Goal: Information Seeking & Learning: Learn about a topic

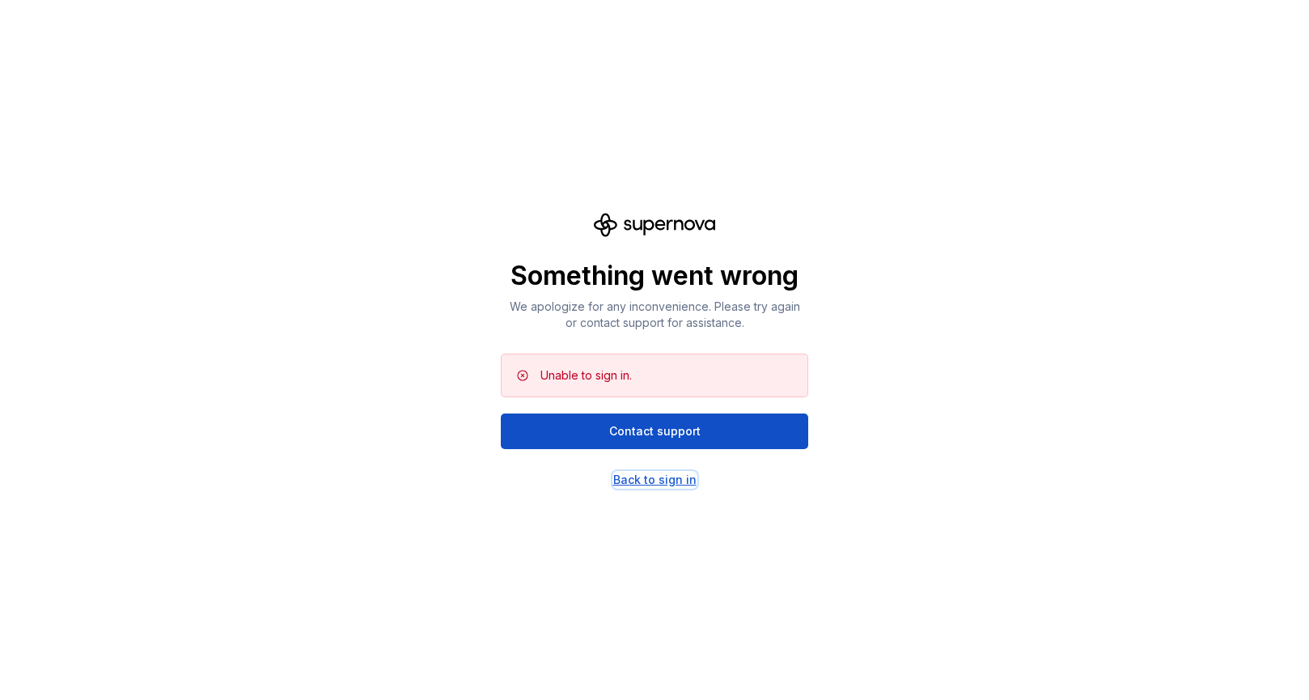
click at [636, 481] on div "Back to sign in" at bounding box center [654, 480] width 83 height 16
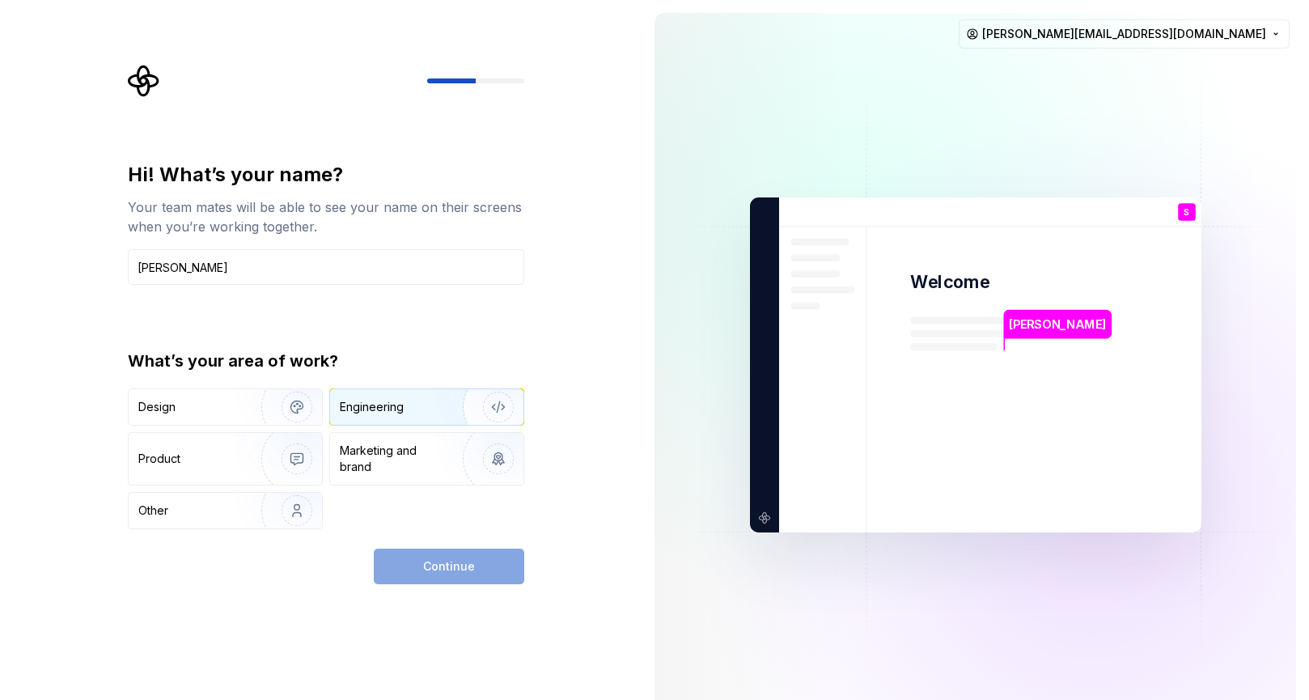
type input "[PERSON_NAME]"
click at [387, 402] on div "Engineering" at bounding box center [372, 407] width 64 height 16
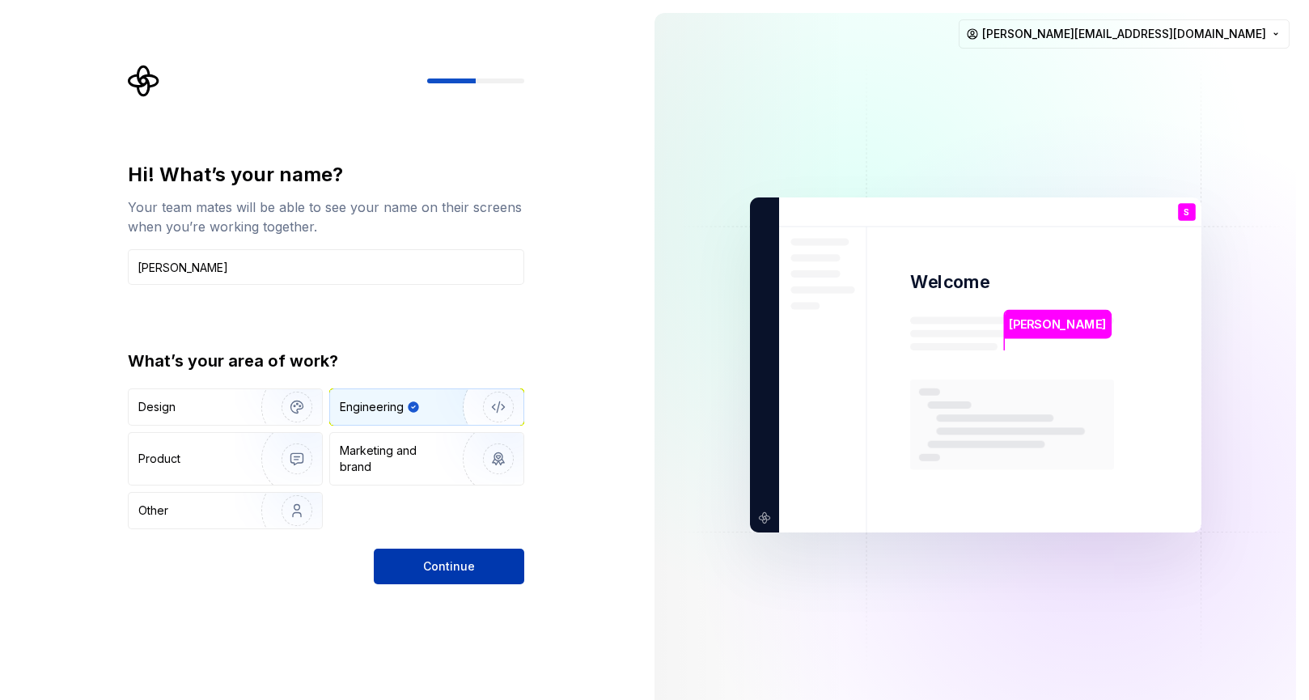
click at [427, 566] on span "Continue" at bounding box center [449, 566] width 52 height 16
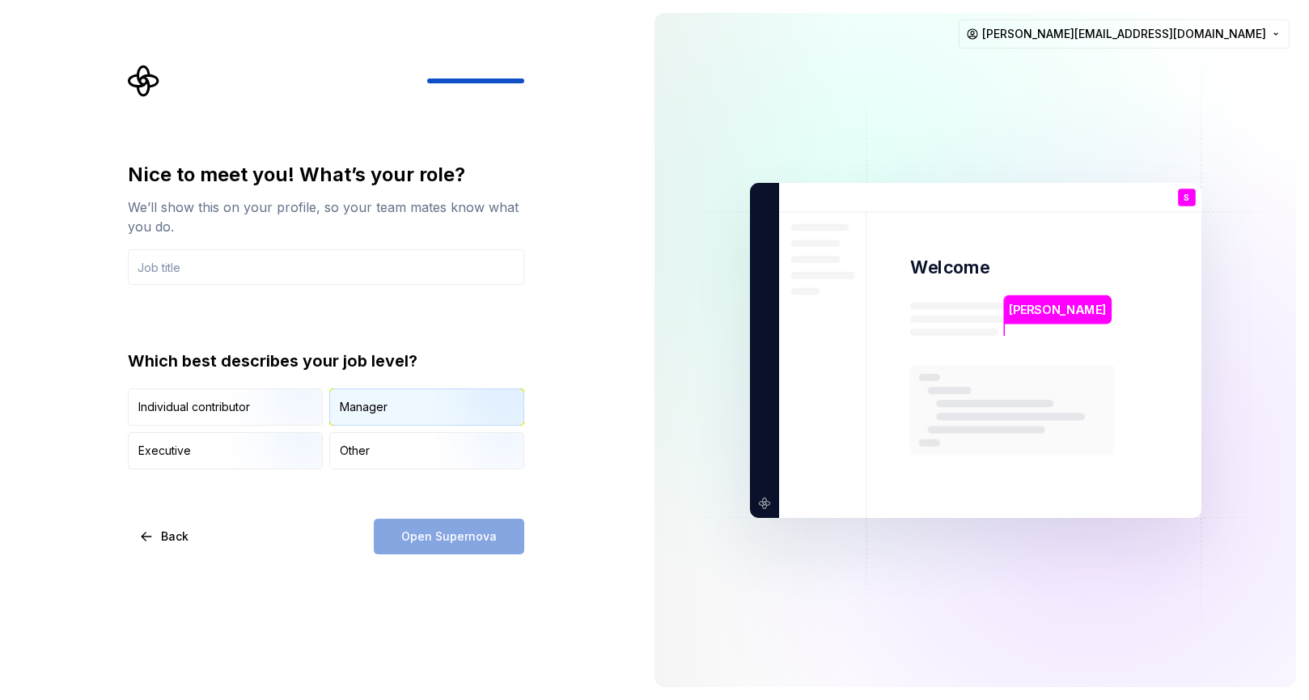
click at [355, 408] on div "Manager" at bounding box center [364, 407] width 48 height 16
click at [269, 391] on img "button" at bounding box center [283, 427] width 104 height 108
click at [347, 397] on div "Manager" at bounding box center [426, 407] width 193 height 36
click at [344, 271] on input "text" at bounding box center [326, 267] width 397 height 36
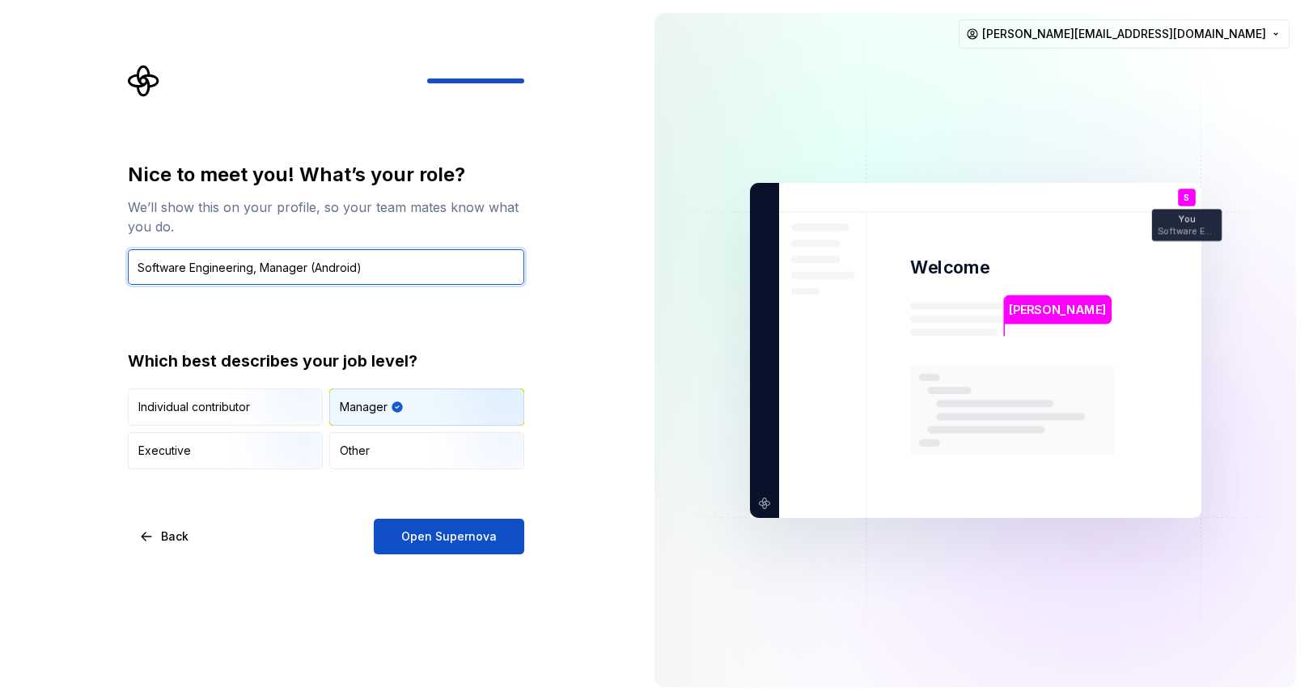
click at [380, 262] on input "Software Engineering, Manager (Android)" at bounding box center [326, 267] width 397 height 36
drag, startPoint x: 388, startPoint y: 265, endPoint x: 309, endPoint y: 267, distance: 79.3
click at [309, 267] on input "Software Engineering, Manager (Android)" at bounding box center [326, 267] width 397 height 36
type input "Software Engineering, Manager (Android)"
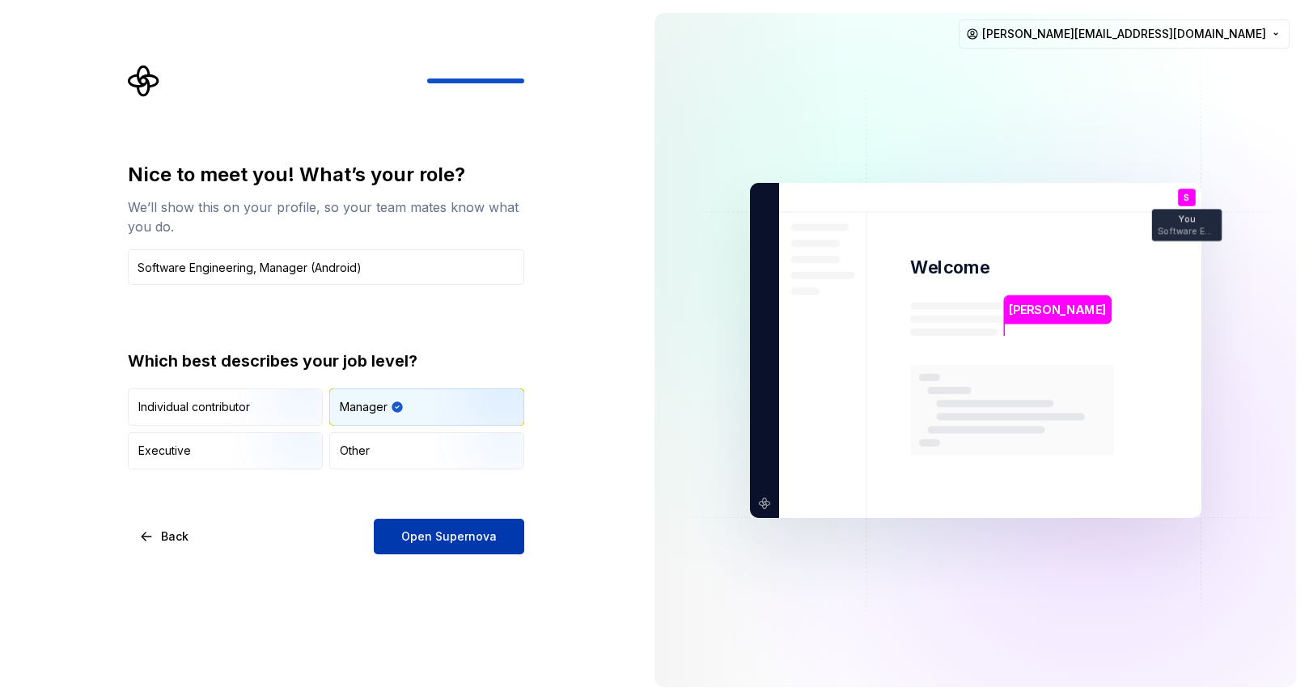
click at [411, 540] on span "Open Supernova" at bounding box center [449, 536] width 96 height 16
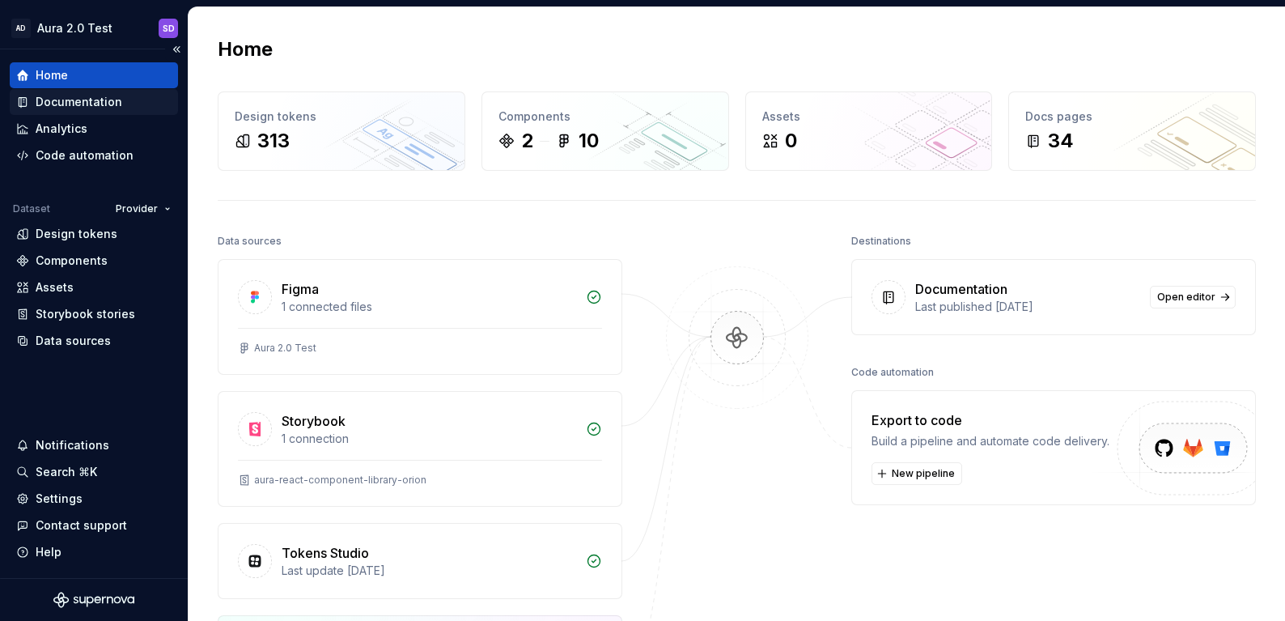
click at [96, 107] on div "Documentation" at bounding box center [79, 102] width 87 height 16
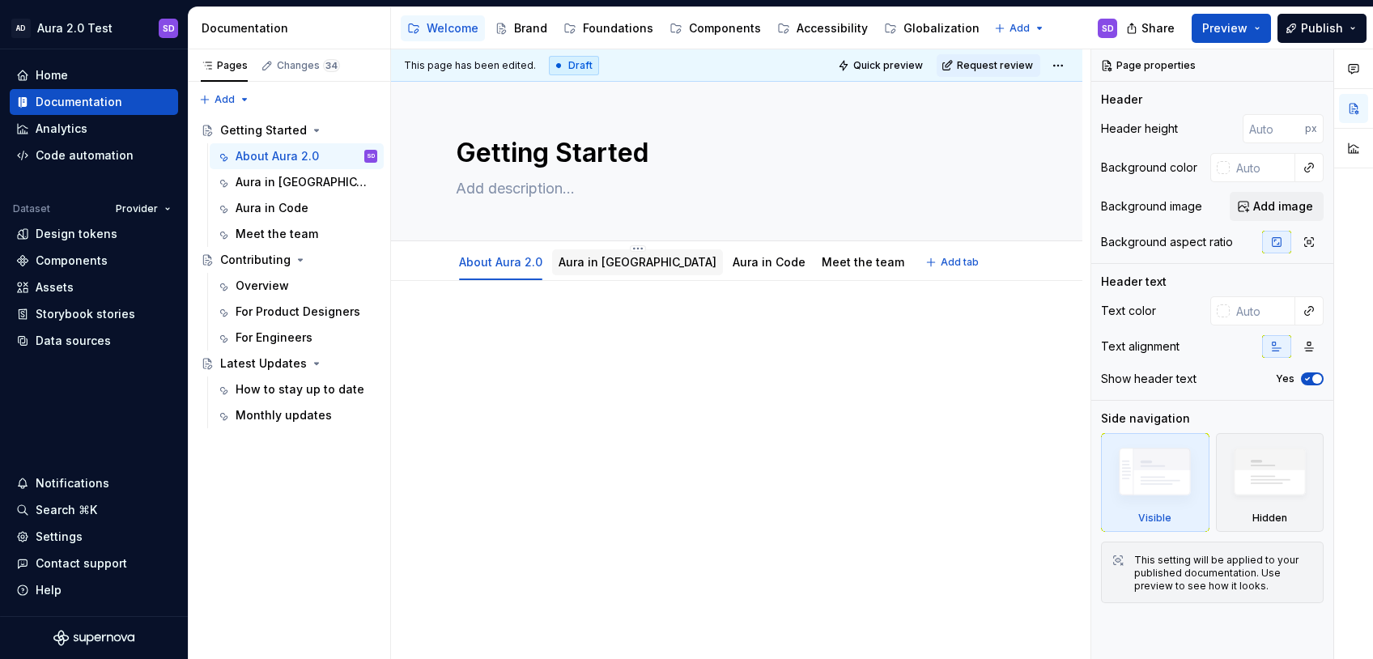
click at [579, 260] on link "Aura in Figma" at bounding box center [637, 262] width 158 height 14
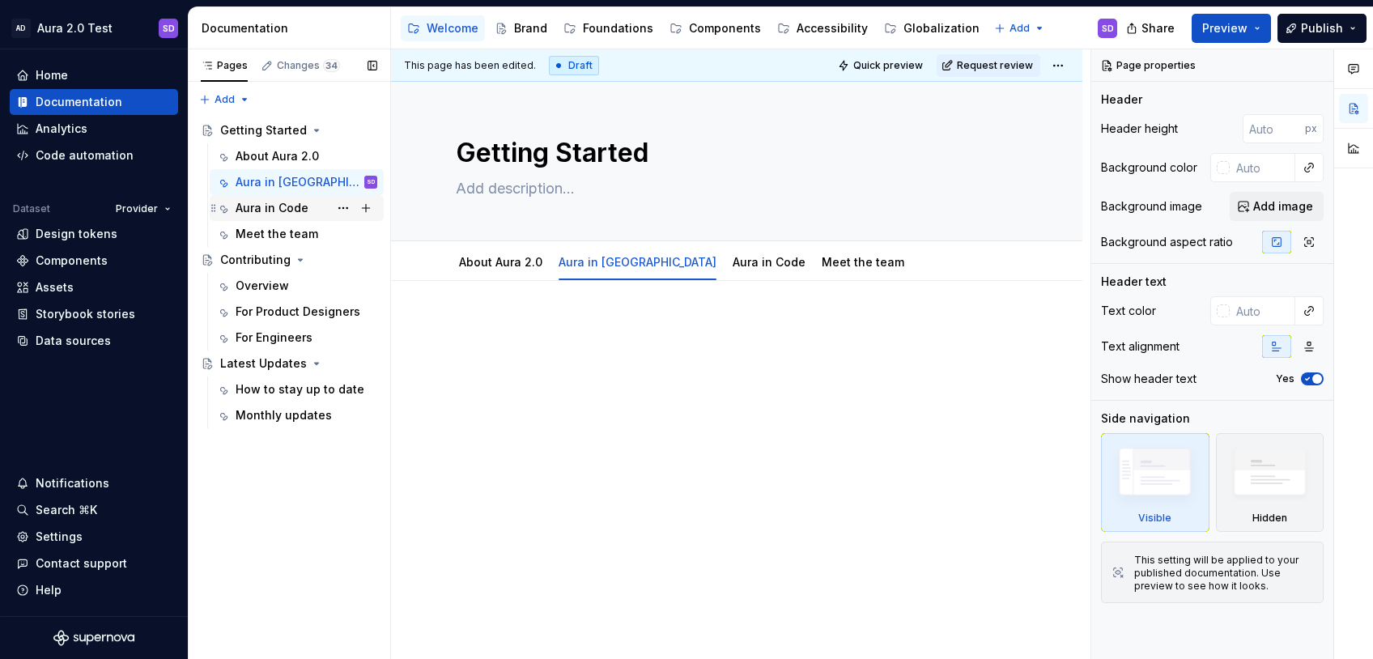
click at [267, 211] on div "Aura in Code" at bounding box center [272, 208] width 73 height 16
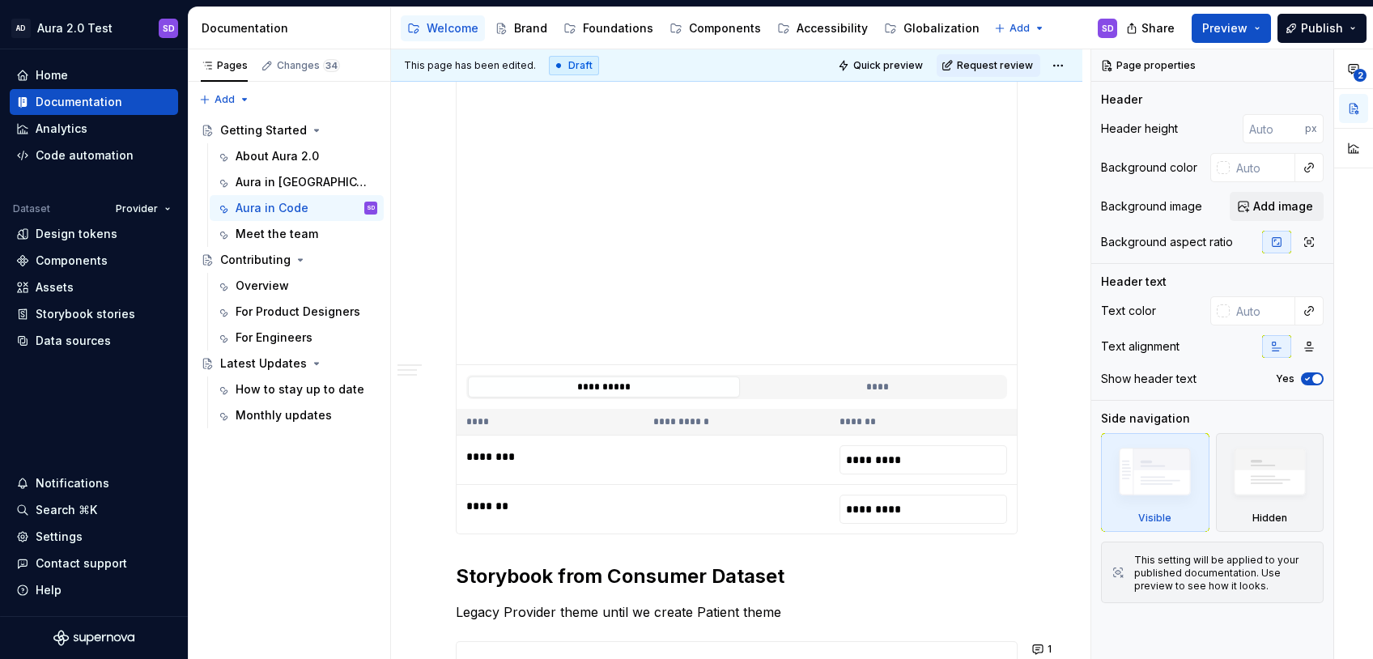
scroll to position [398, 0]
click at [897, 461] on input "*********" at bounding box center [923, 461] width 168 height 29
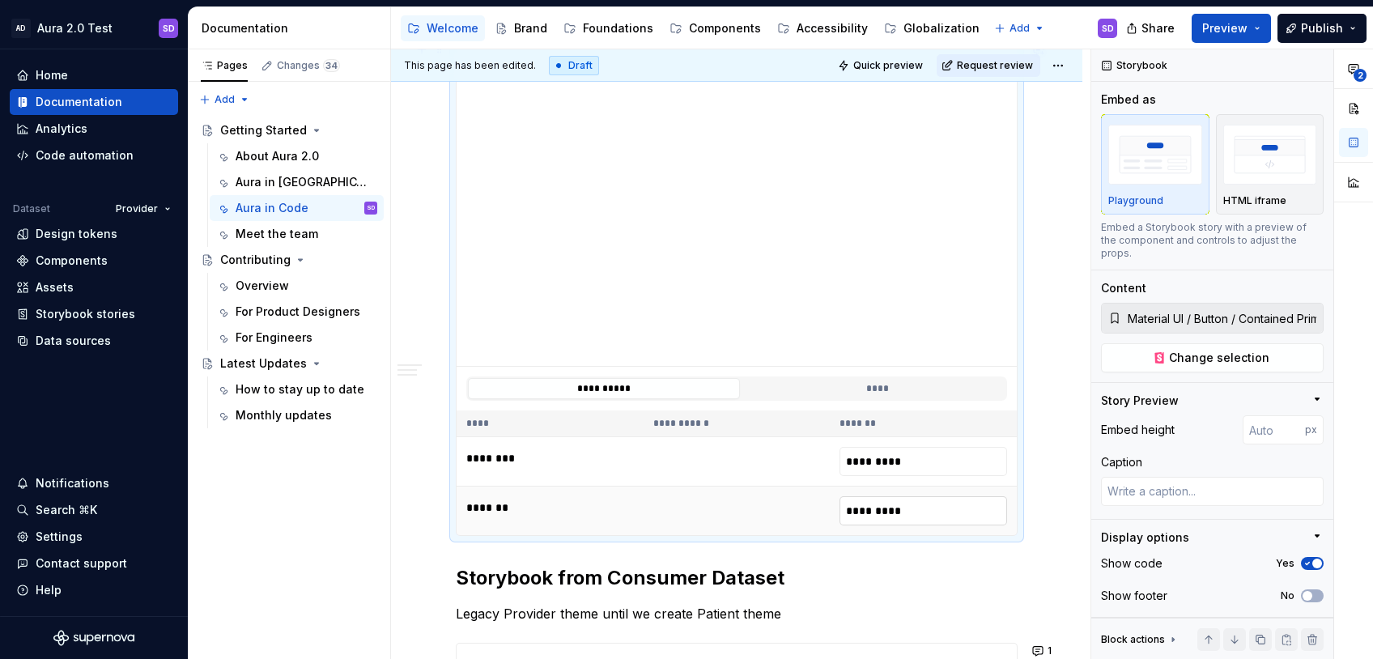
click at [887, 512] on input "*********" at bounding box center [923, 510] width 168 height 29
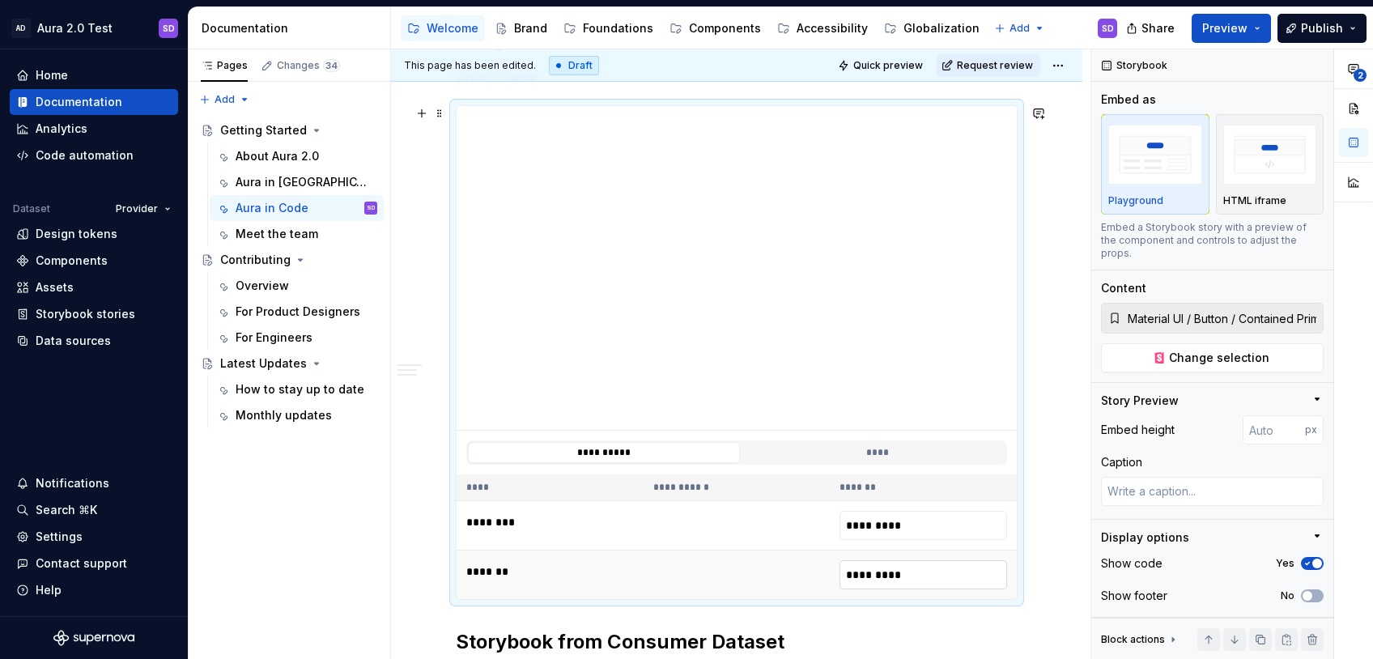
scroll to position [347, 0]
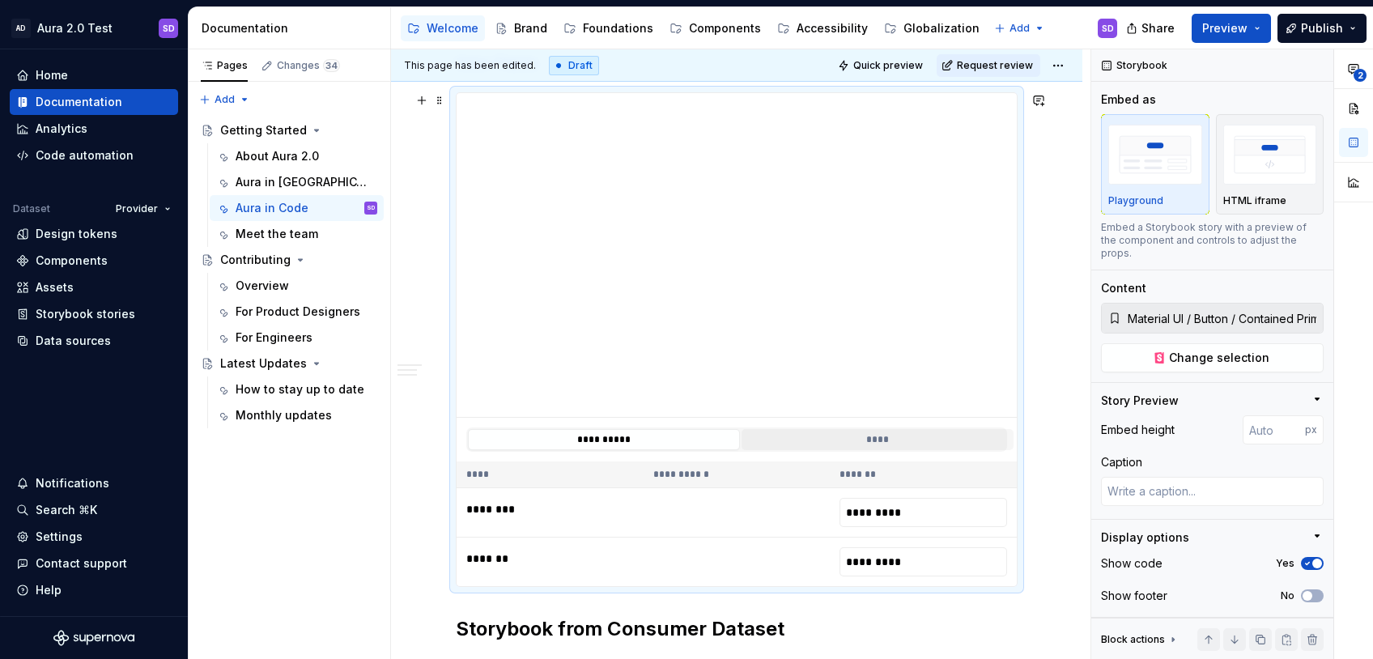
click at [805, 441] on button "****" at bounding box center [877, 439] width 272 height 21
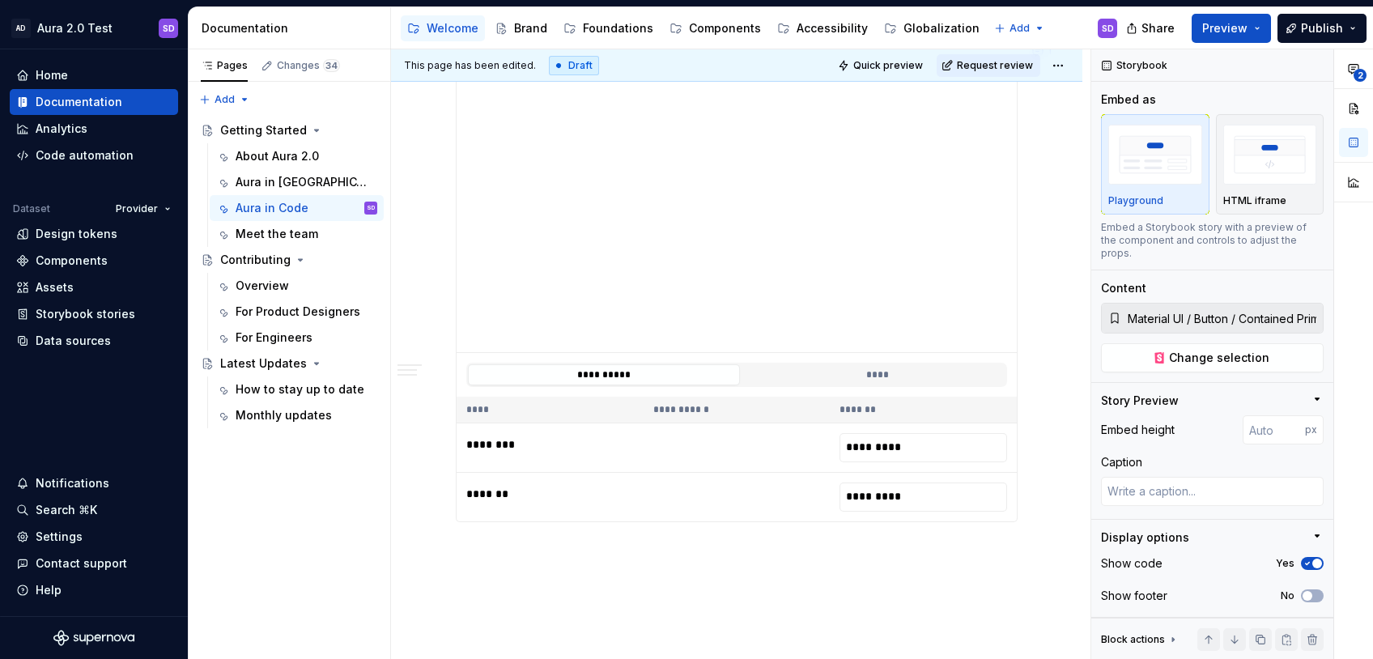
scroll to position [1001, 0]
click at [880, 382] on button "****" at bounding box center [877, 373] width 272 height 21
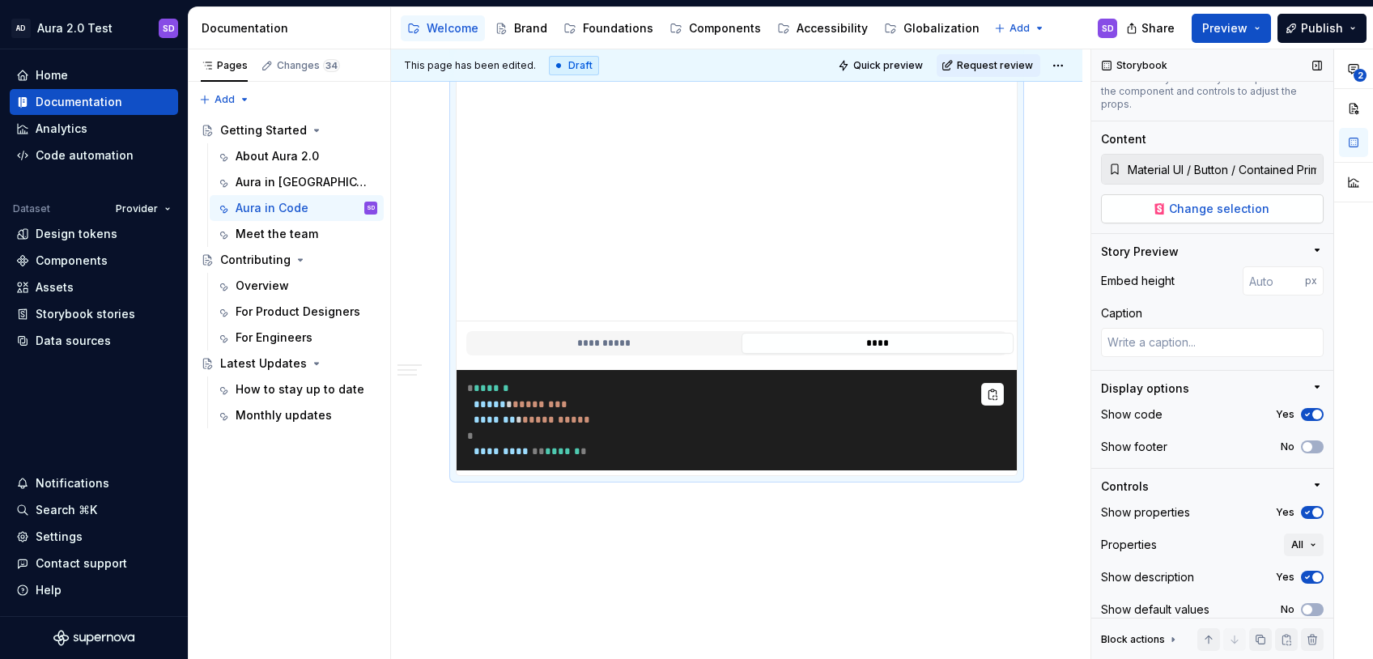
scroll to position [0, 0]
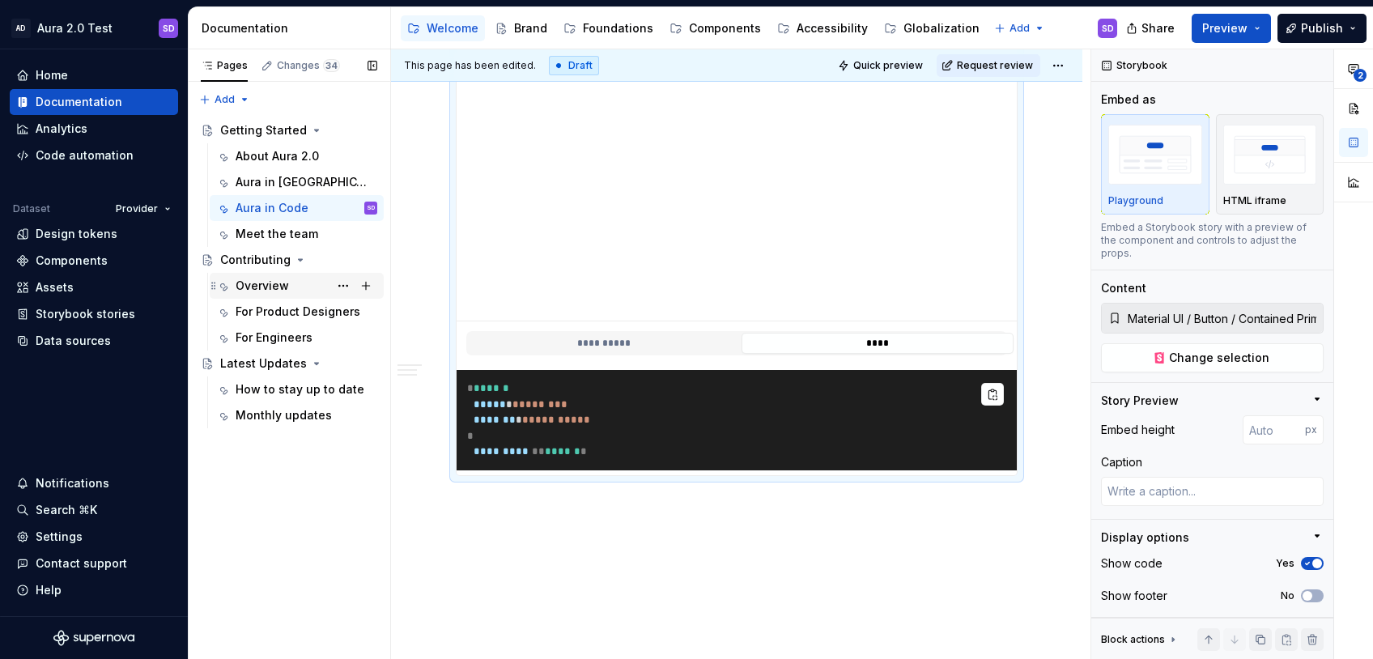
click at [280, 287] on div "Overview" at bounding box center [262, 286] width 53 height 16
click at [269, 336] on div "For Engineers" at bounding box center [274, 337] width 77 height 16
click at [258, 337] on div "For Engineers" at bounding box center [274, 337] width 77 height 16
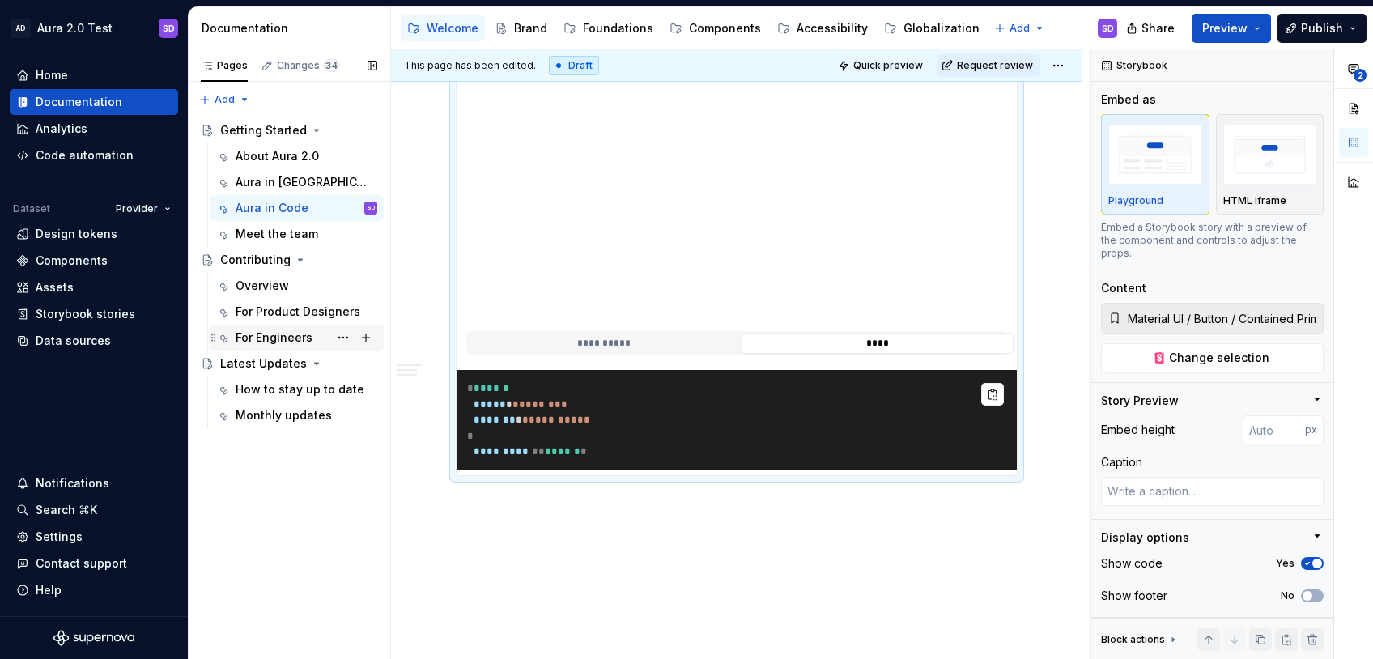
click at [258, 337] on div "For Engineers" at bounding box center [274, 337] width 77 height 16
click at [274, 233] on div "Meet the team" at bounding box center [277, 234] width 83 height 16
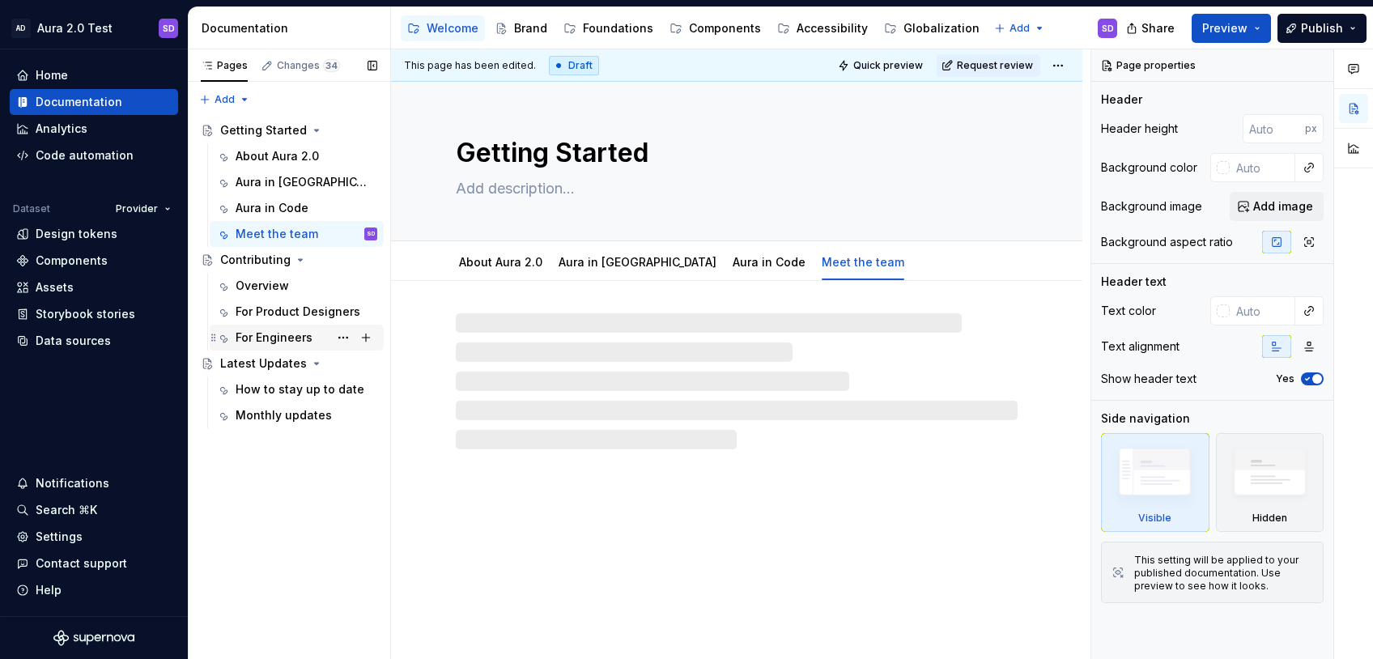
click at [269, 336] on div "For Engineers" at bounding box center [274, 337] width 77 height 16
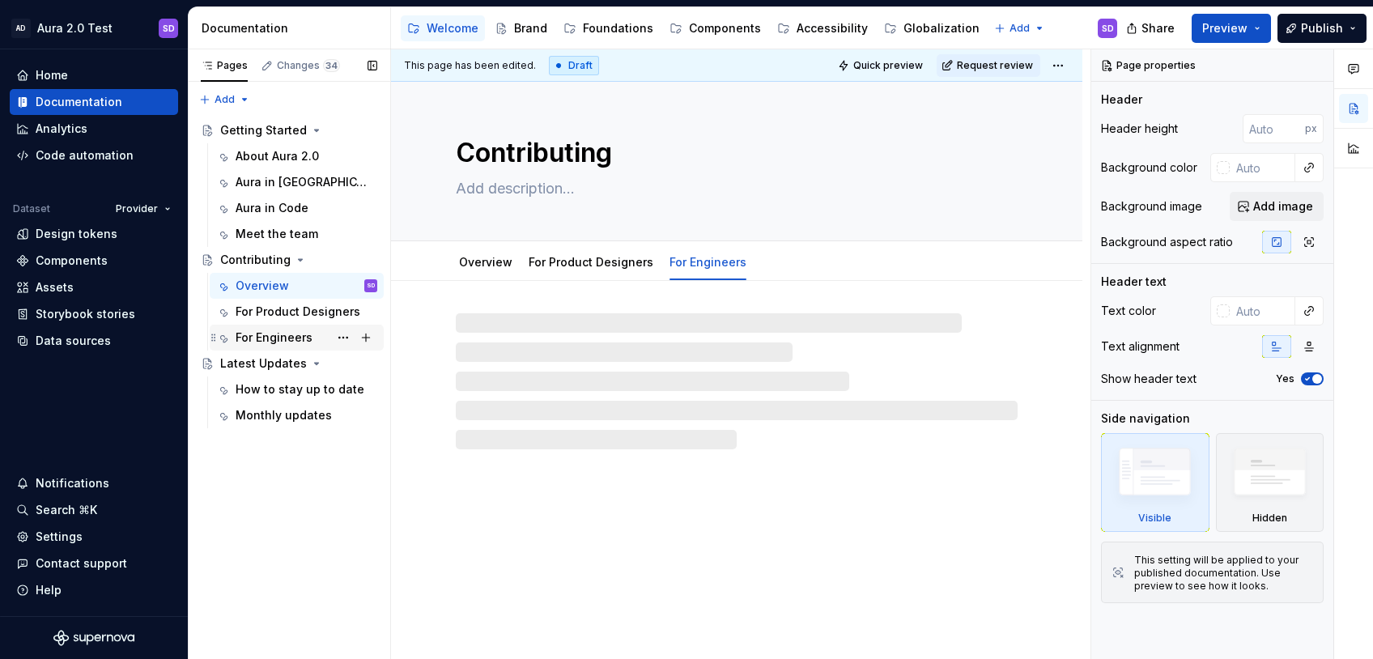
click at [260, 341] on div "For Engineers" at bounding box center [274, 337] width 77 height 16
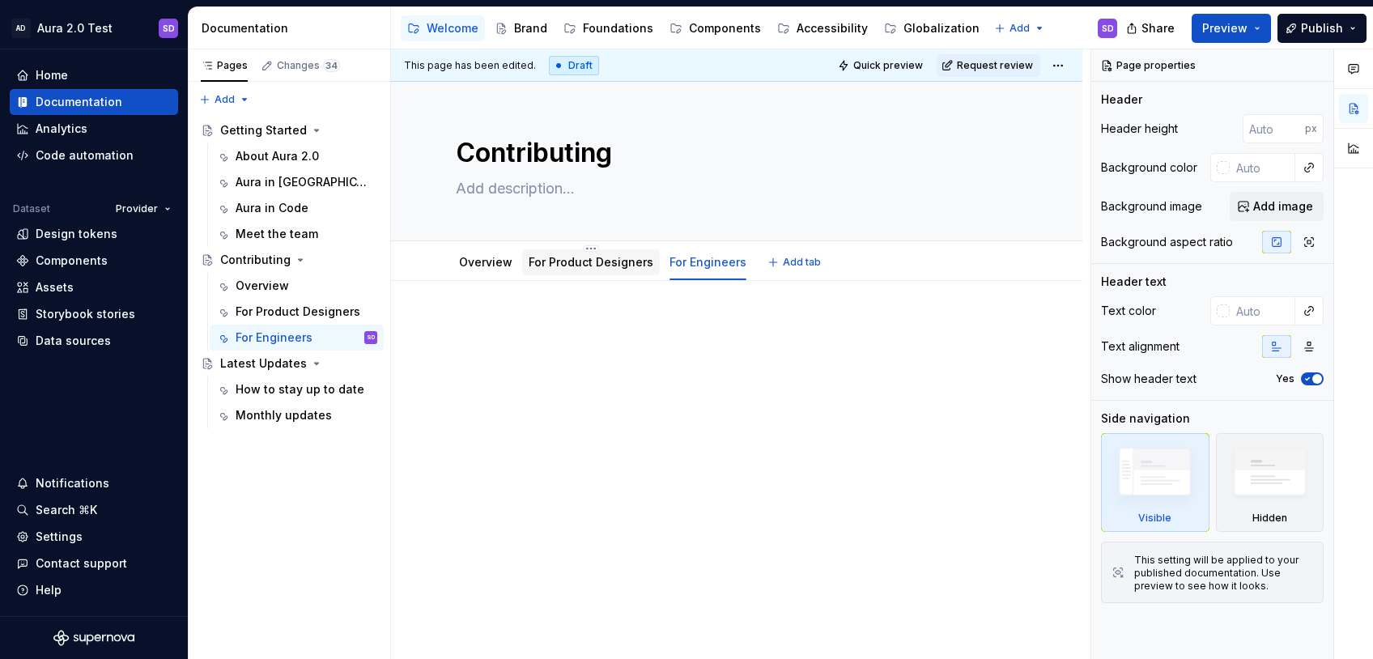
click at [565, 267] on link "For Product Designers" at bounding box center [590, 262] width 125 height 14
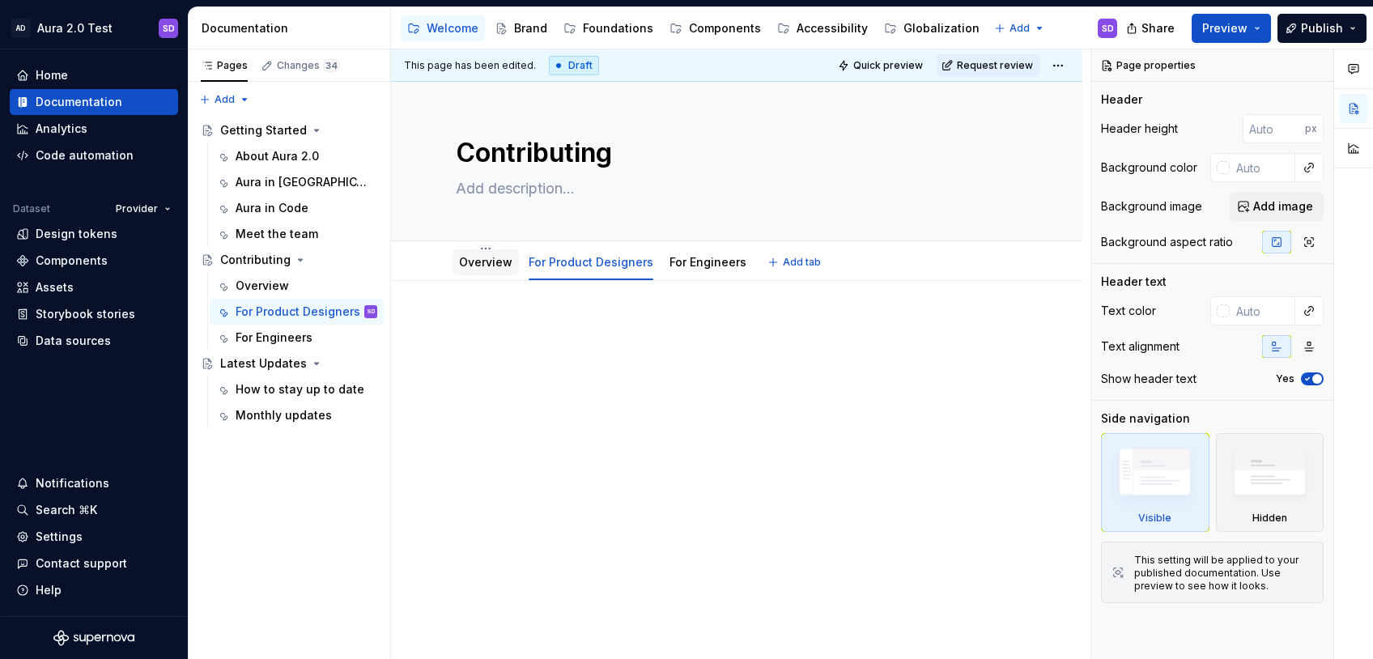
click at [476, 268] on link "Overview" at bounding box center [485, 262] width 53 height 14
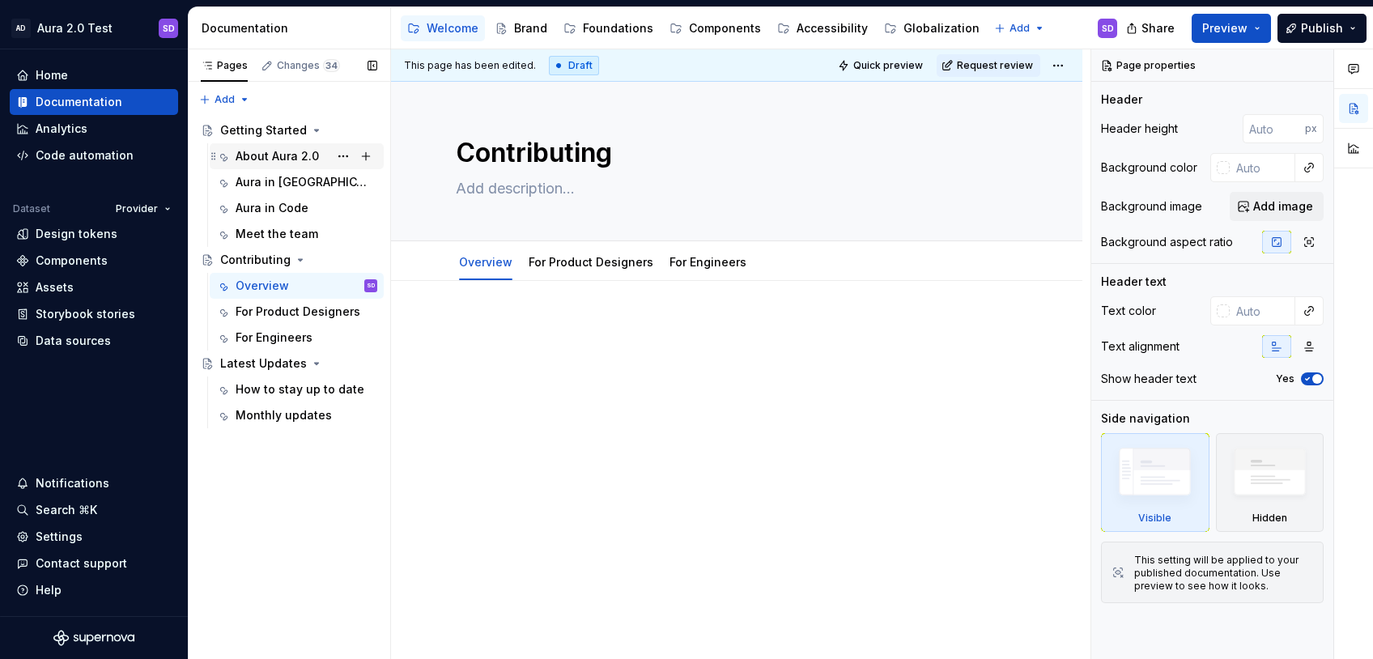
click at [280, 161] on div "About Aura 2.0" at bounding box center [277, 156] width 83 height 16
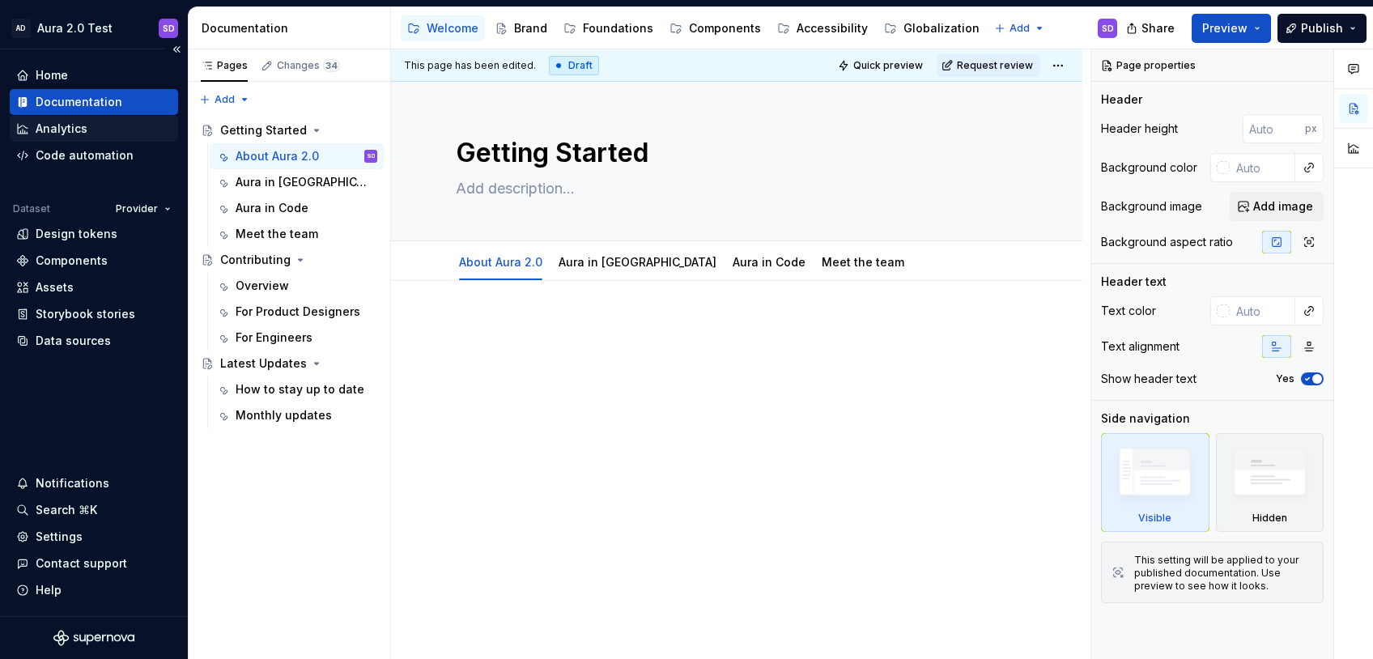
click at [69, 134] on div "Analytics" at bounding box center [62, 129] width 52 height 16
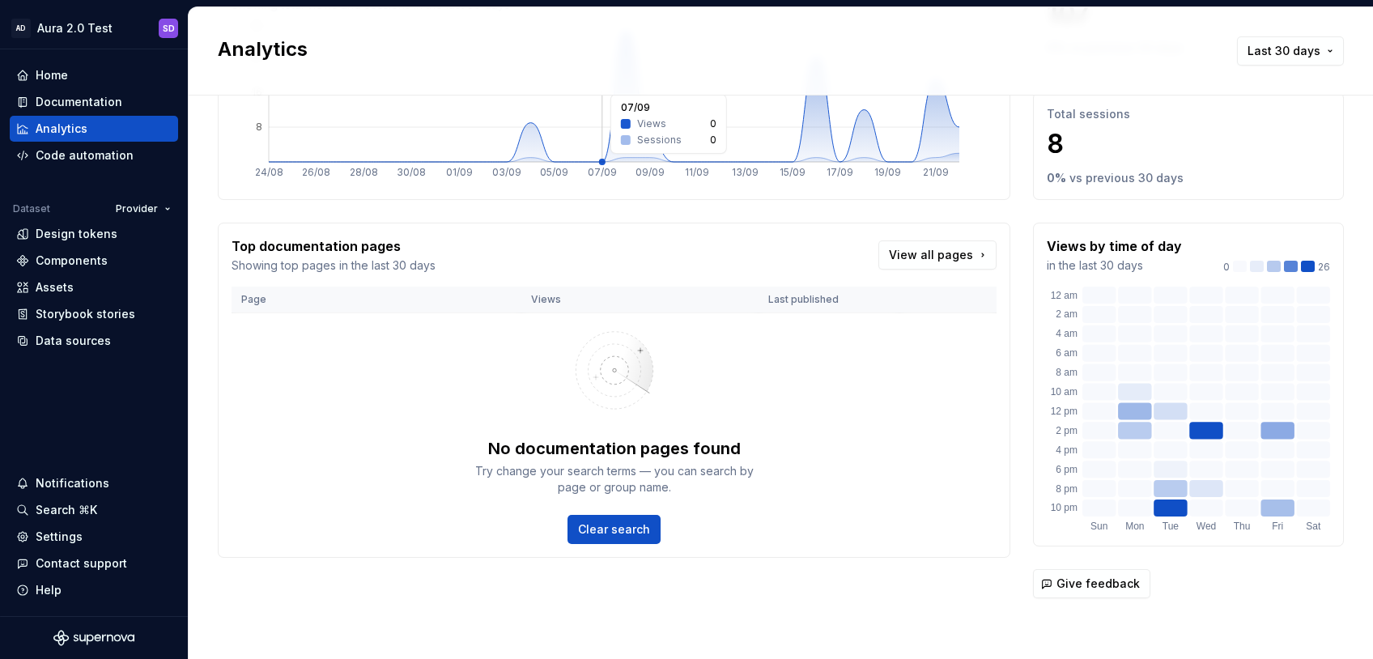
scroll to position [163, 0]
click at [67, 163] on div "Code automation" at bounding box center [94, 155] width 168 height 26
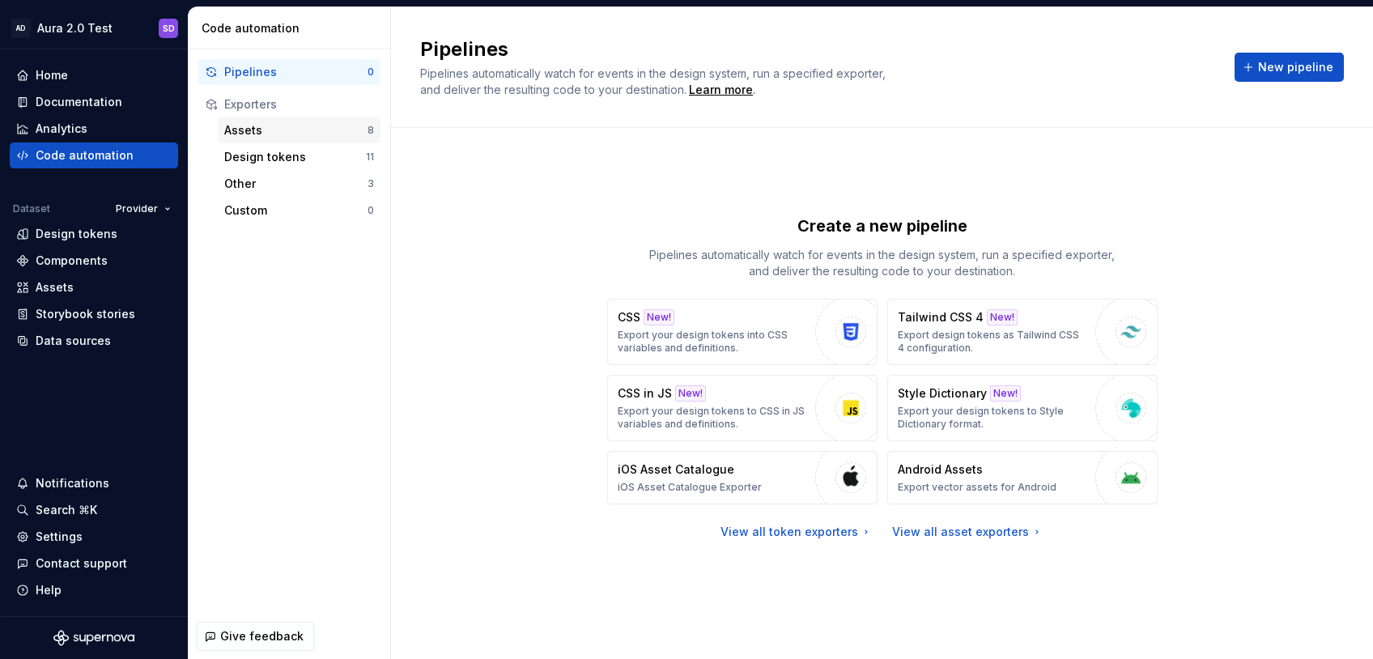
click at [227, 128] on div "Assets" at bounding box center [295, 130] width 143 height 16
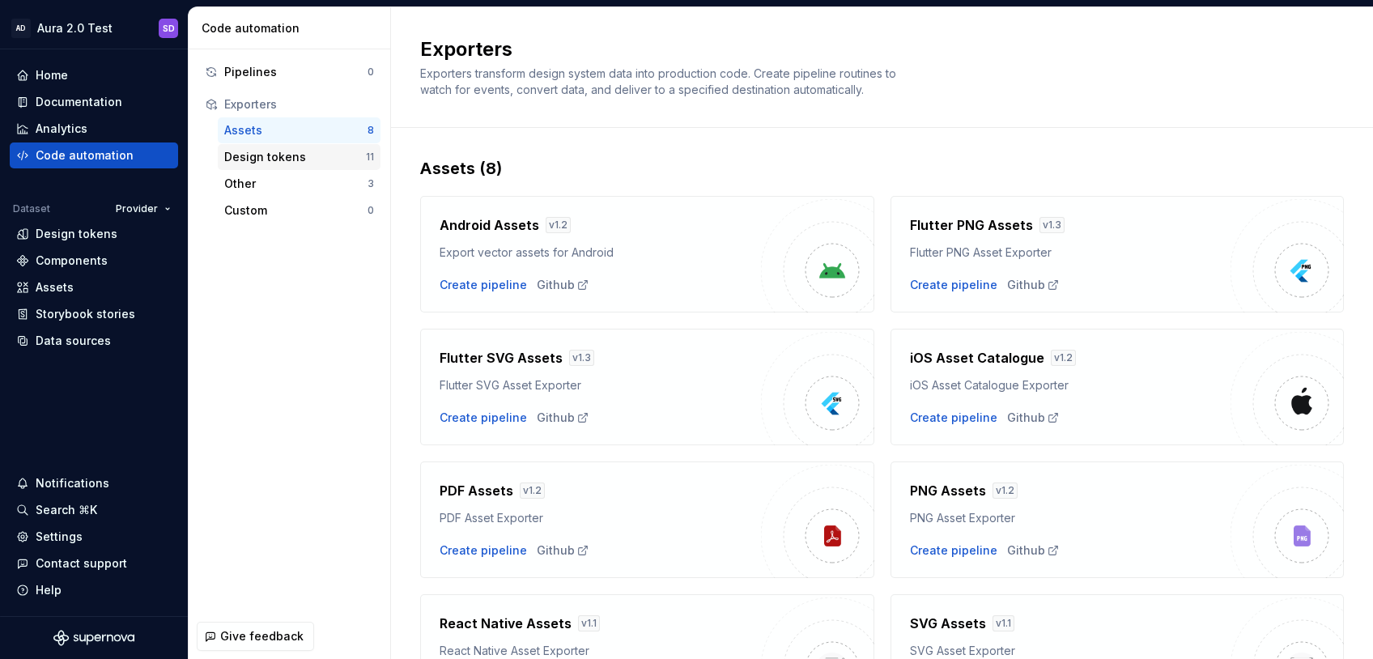
click at [244, 157] on div "Design tokens" at bounding box center [295, 157] width 142 height 16
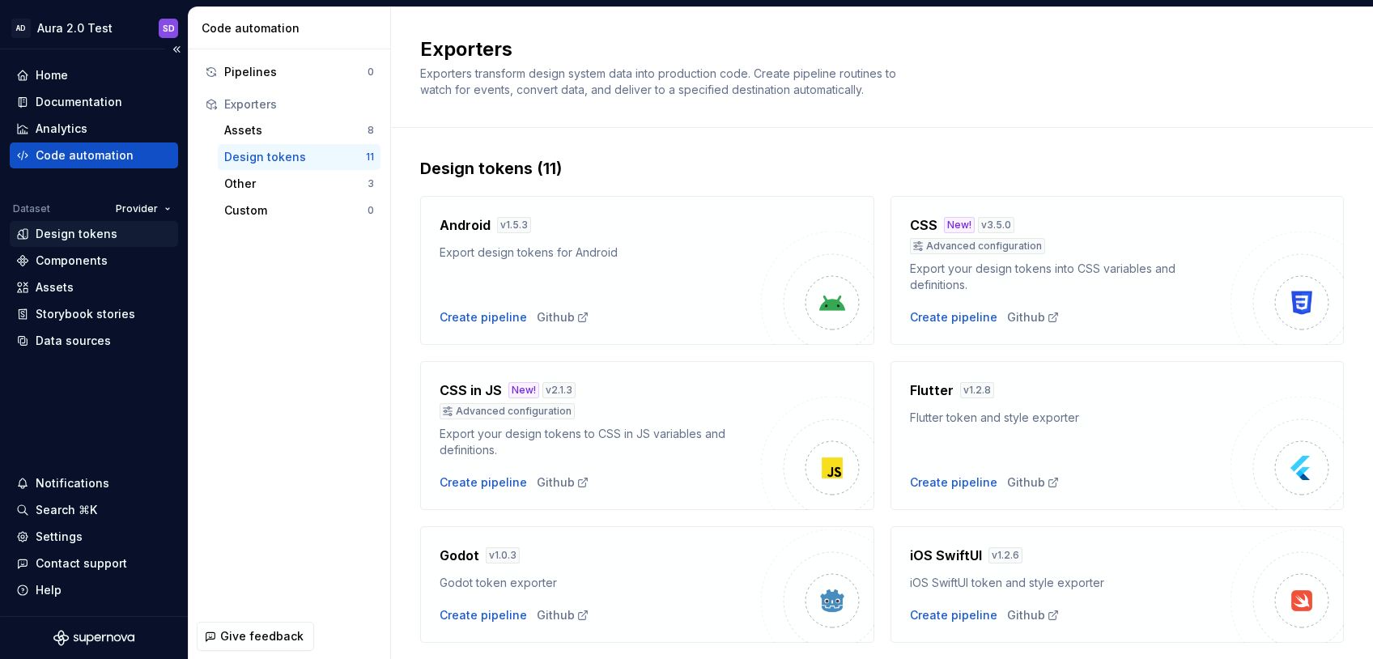
click at [104, 231] on div "Design tokens" at bounding box center [77, 234] width 82 height 16
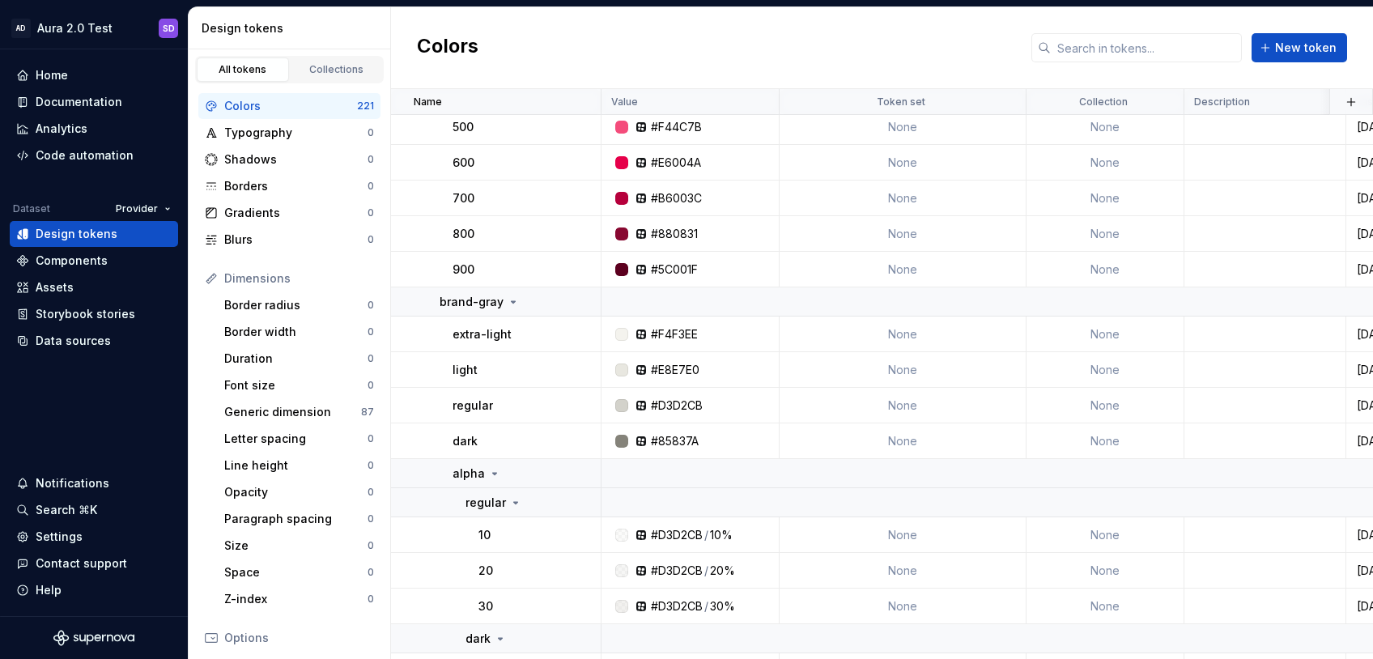
scroll to position [1472, 0]
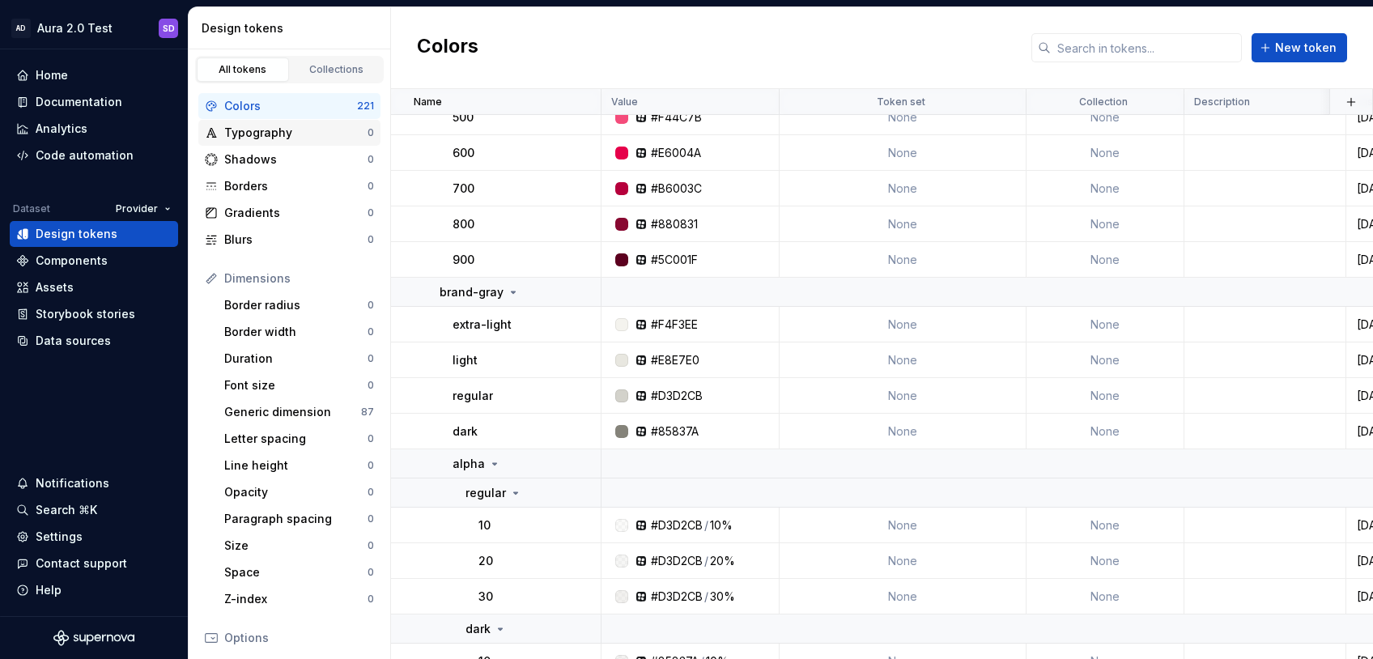
click at [269, 138] on div "Typography" at bounding box center [295, 133] width 143 height 16
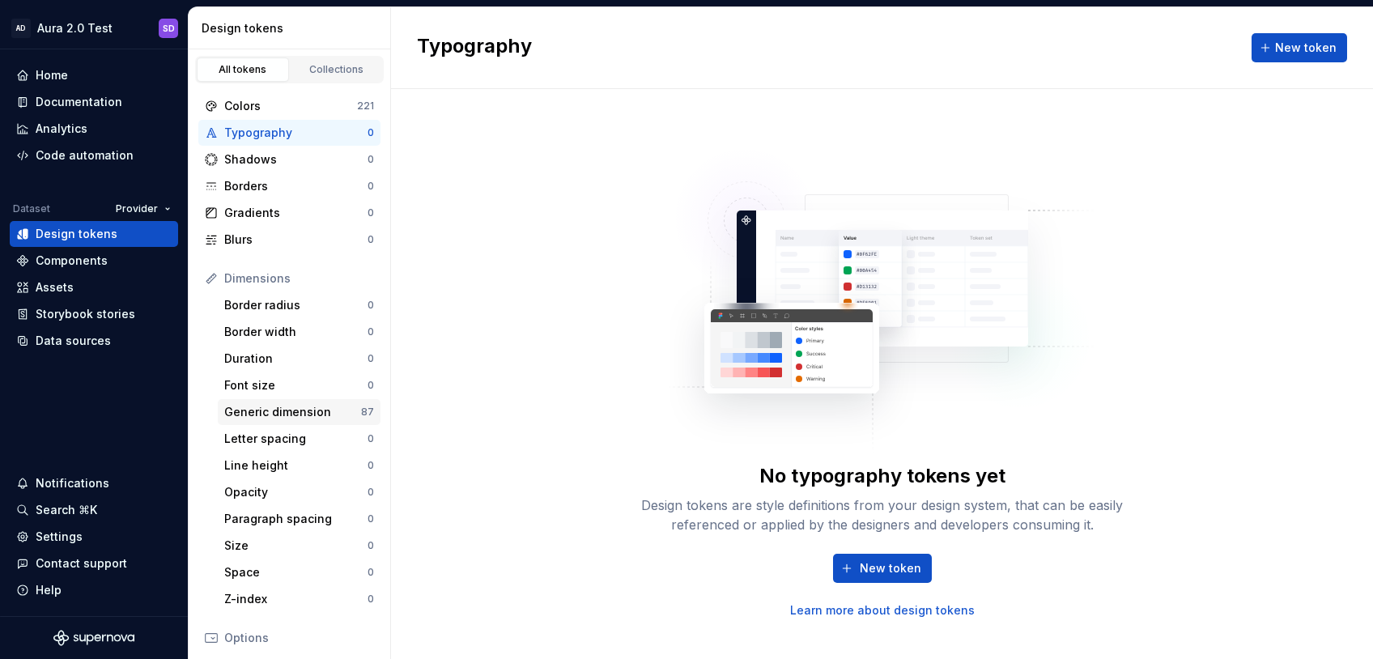
click at [274, 416] on div "Generic dimension" at bounding box center [292, 412] width 137 height 16
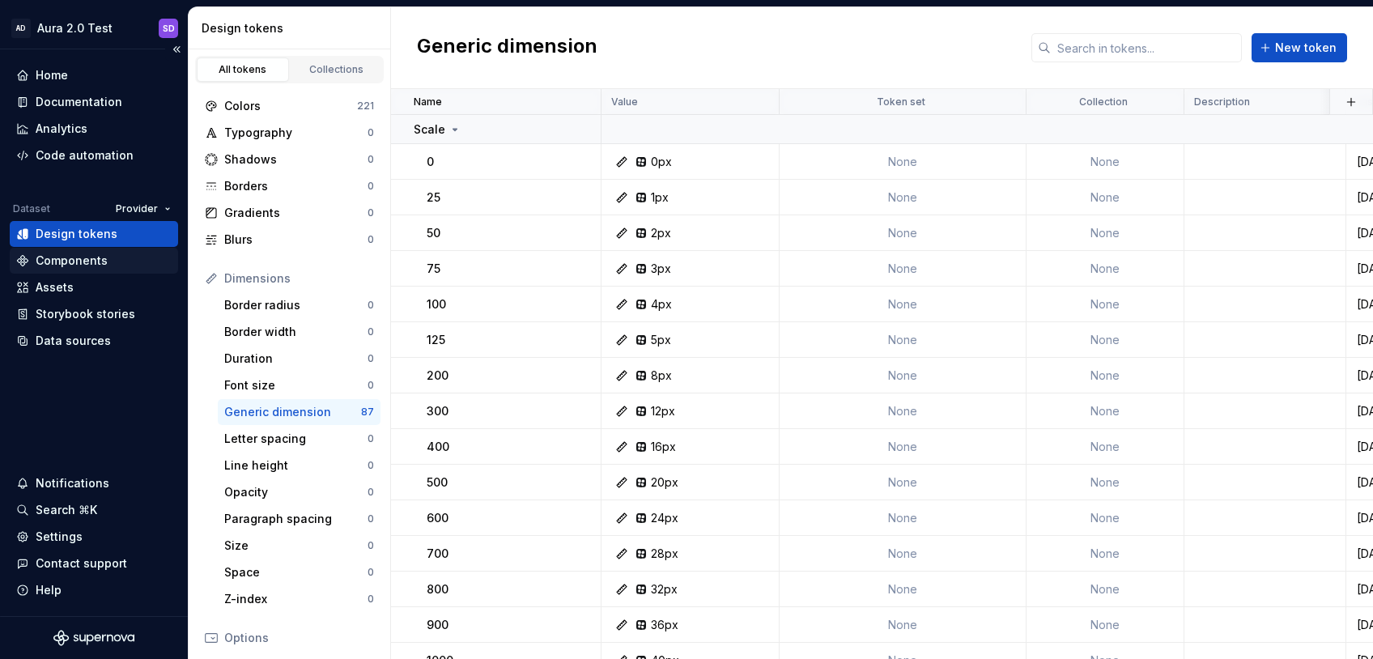
click at [63, 262] on div "Components" at bounding box center [72, 261] width 72 height 16
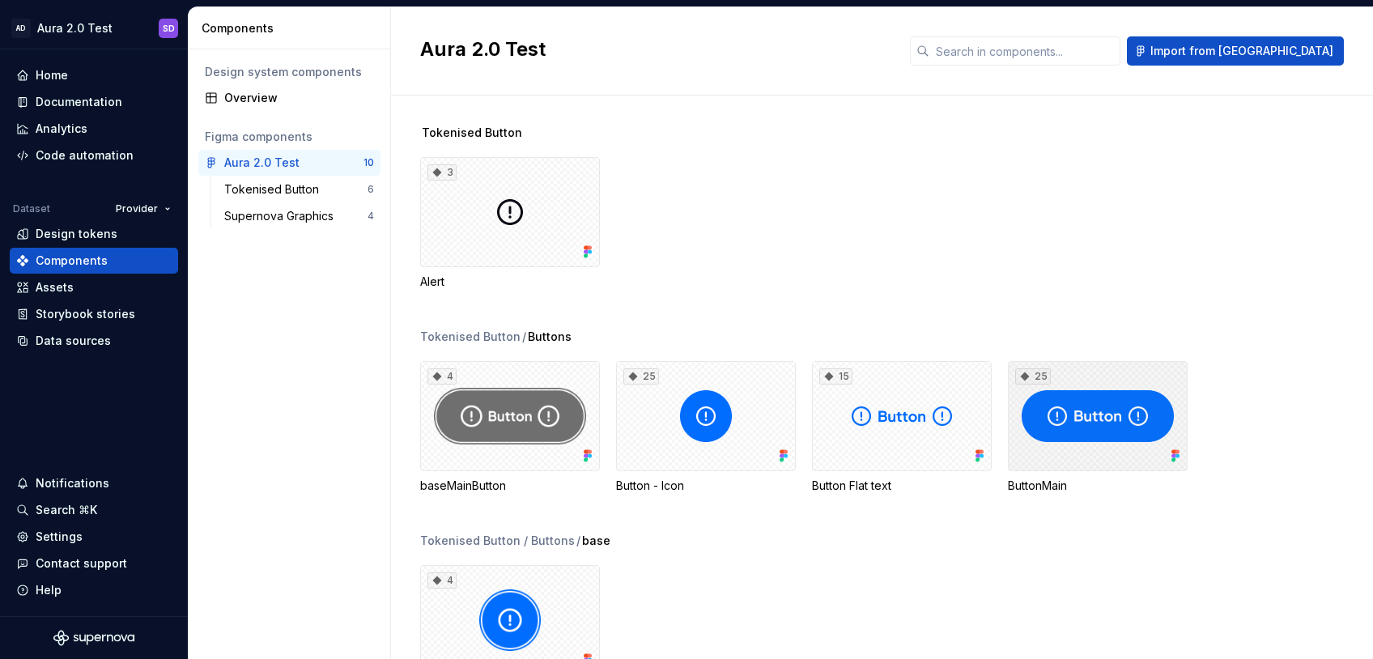
click at [1059, 463] on div "25" at bounding box center [1098, 416] width 180 height 110
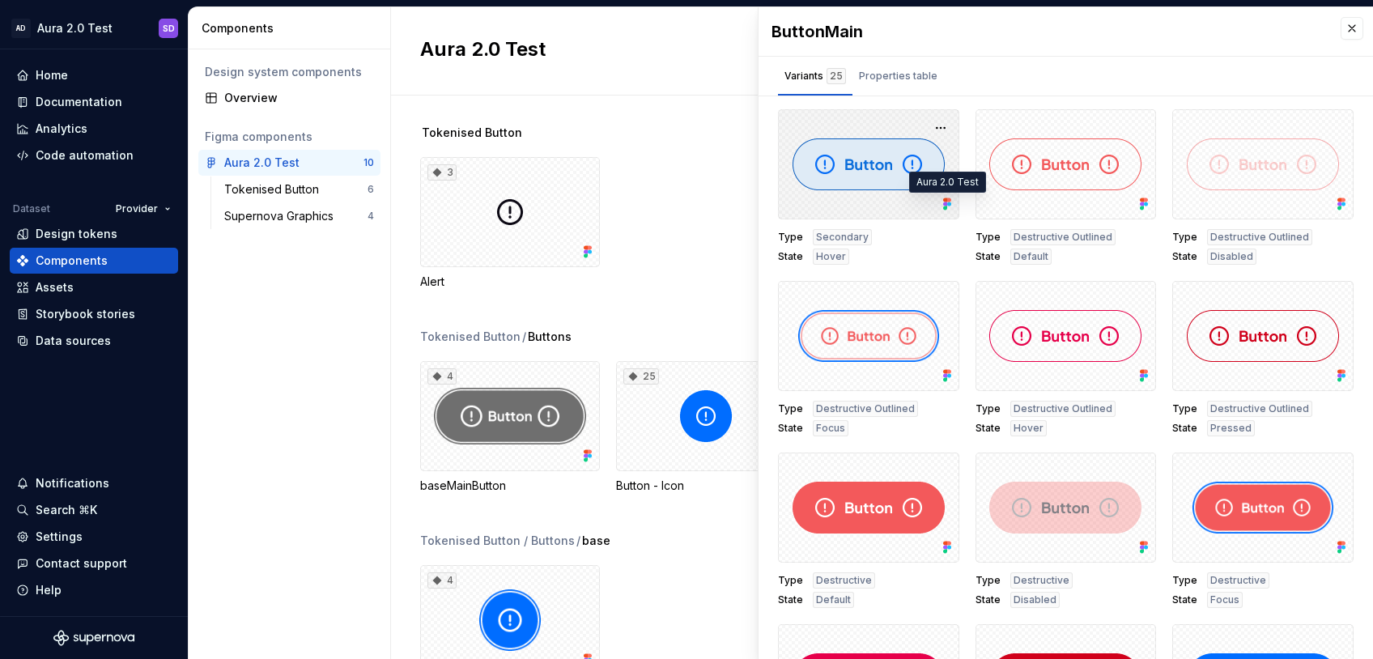
click at [947, 204] on icon at bounding box center [949, 204] width 4 height 4
click at [898, 79] on div "Properties table" at bounding box center [898, 76] width 79 height 16
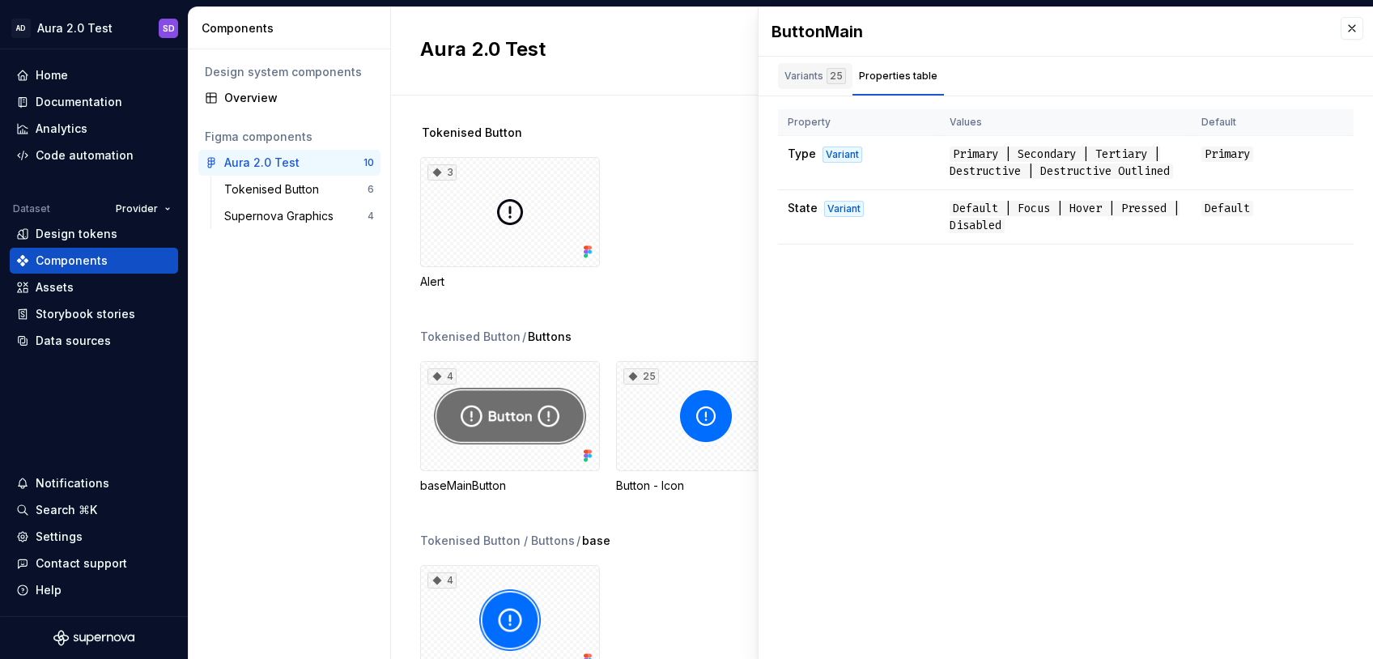
click at [804, 77] on div "Variants 25" at bounding box center [815, 76] width 62 height 16
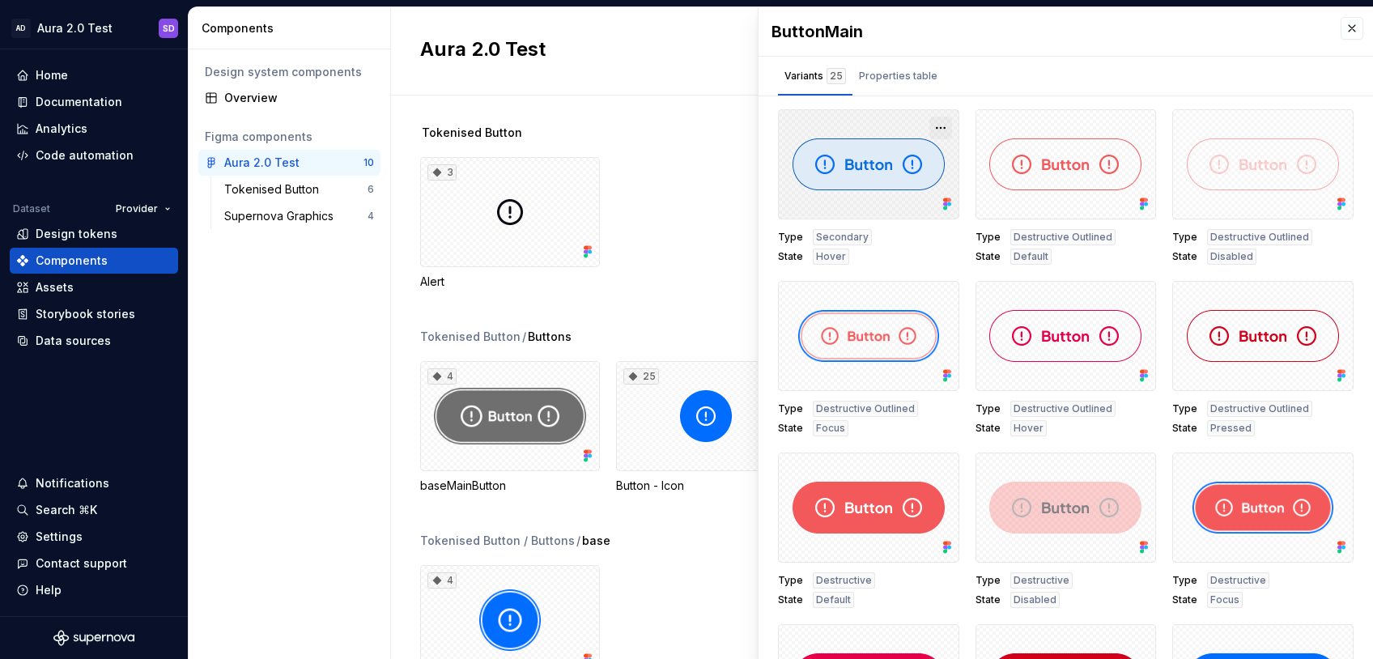
click at [938, 124] on button "button" at bounding box center [940, 128] width 23 height 23
click at [915, 159] on div "Open in Figma" at bounding box center [888, 175] width 105 height 49
click at [407, 274] on div "Tokenised Button 3 Alert Tokenised Button / Buttons 4 baseMainButton 25 Button …" at bounding box center [882, 377] width 982 height 563
click at [1309, 30] on button "button" at bounding box center [1351, 28] width 23 height 23
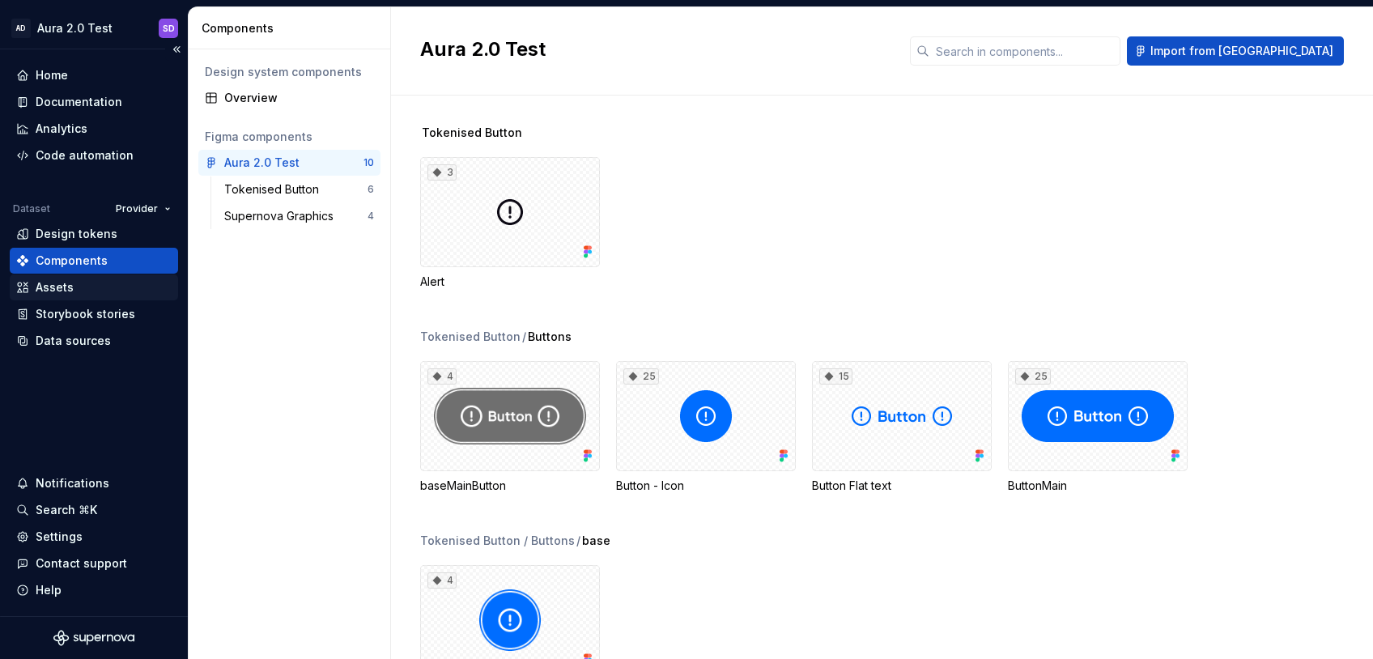
click at [118, 292] on div "Assets" at bounding box center [93, 287] width 155 height 16
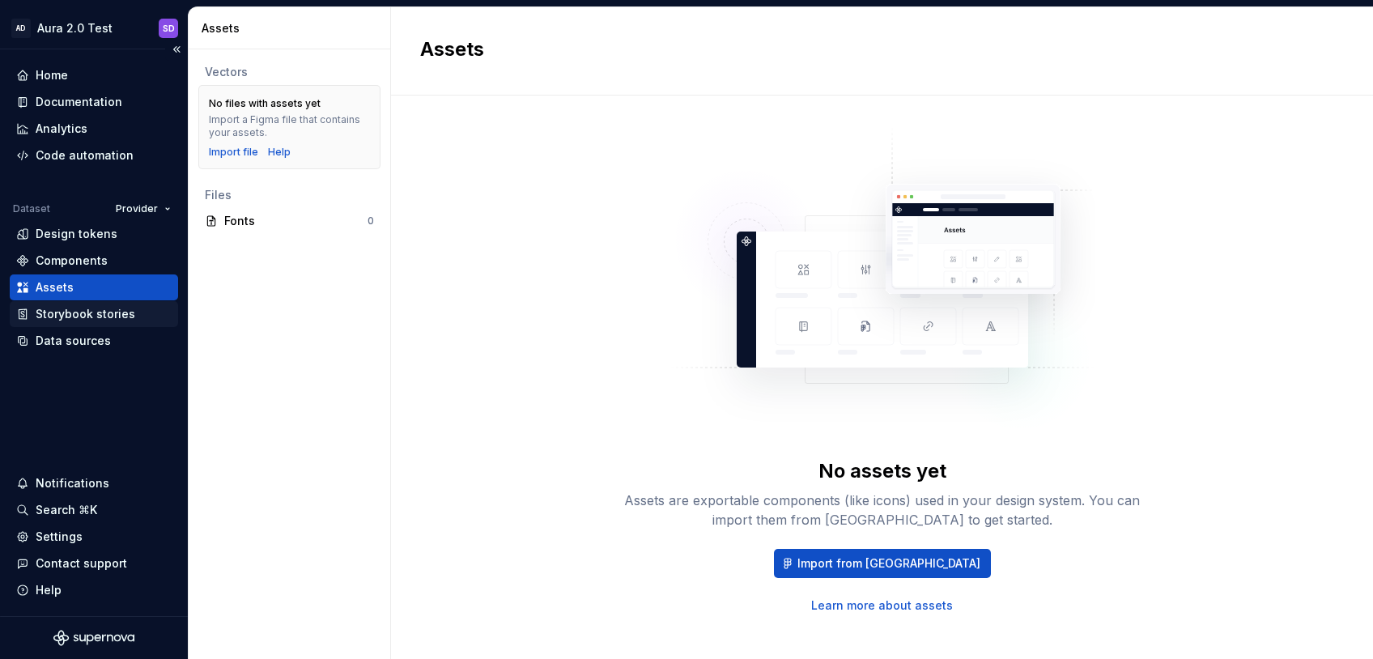
click at [107, 314] on div "Storybook stories" at bounding box center [86, 314] width 100 height 16
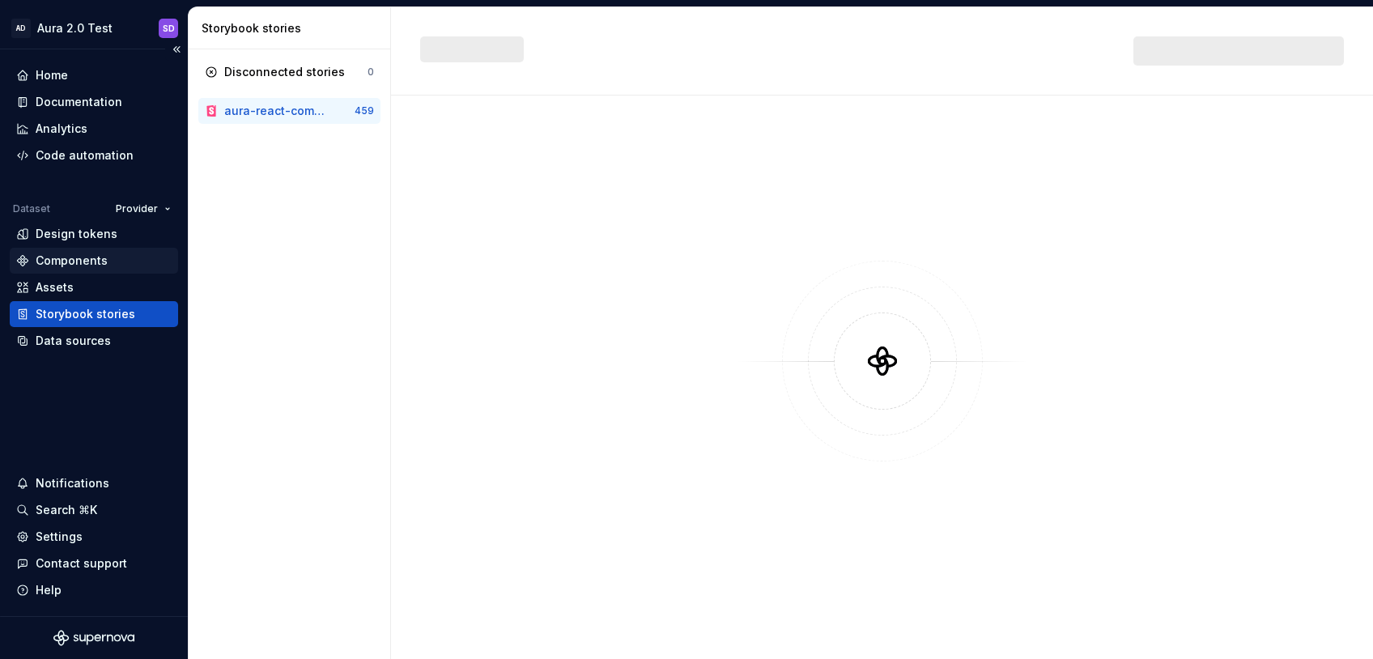
click at [91, 256] on div "Components" at bounding box center [72, 261] width 72 height 16
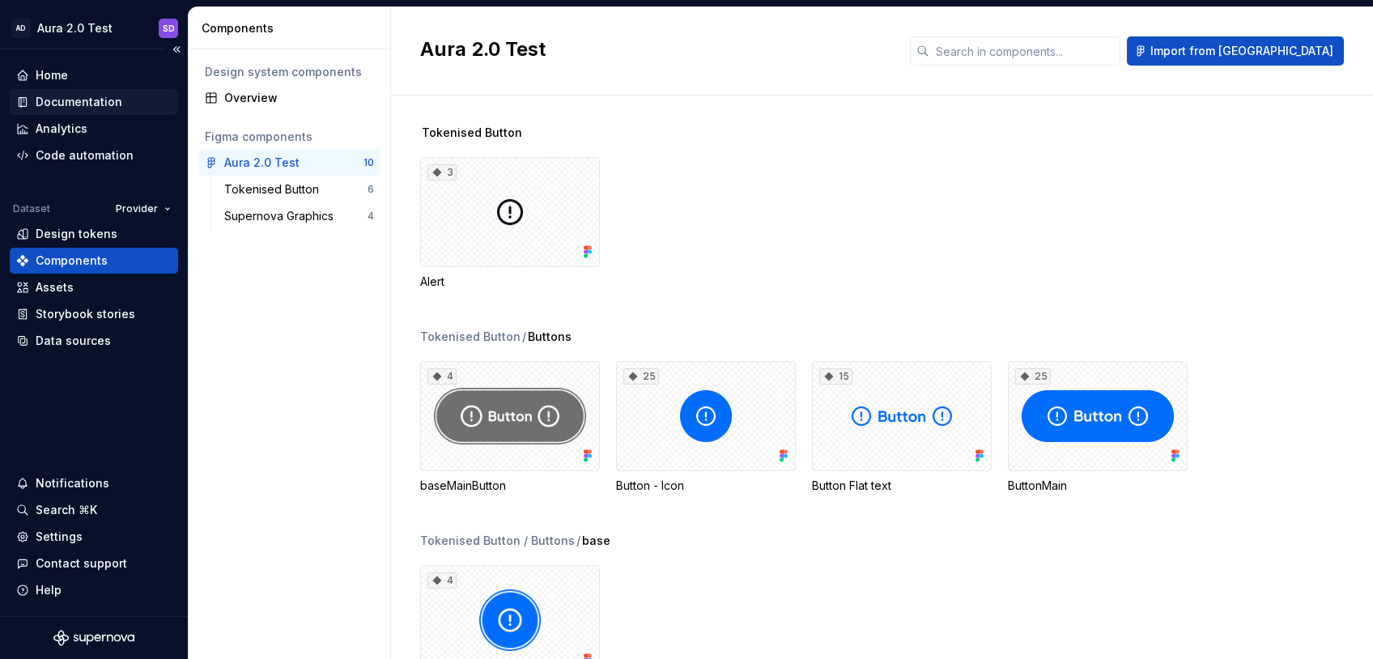
click at [74, 104] on div "Documentation" at bounding box center [79, 102] width 87 height 16
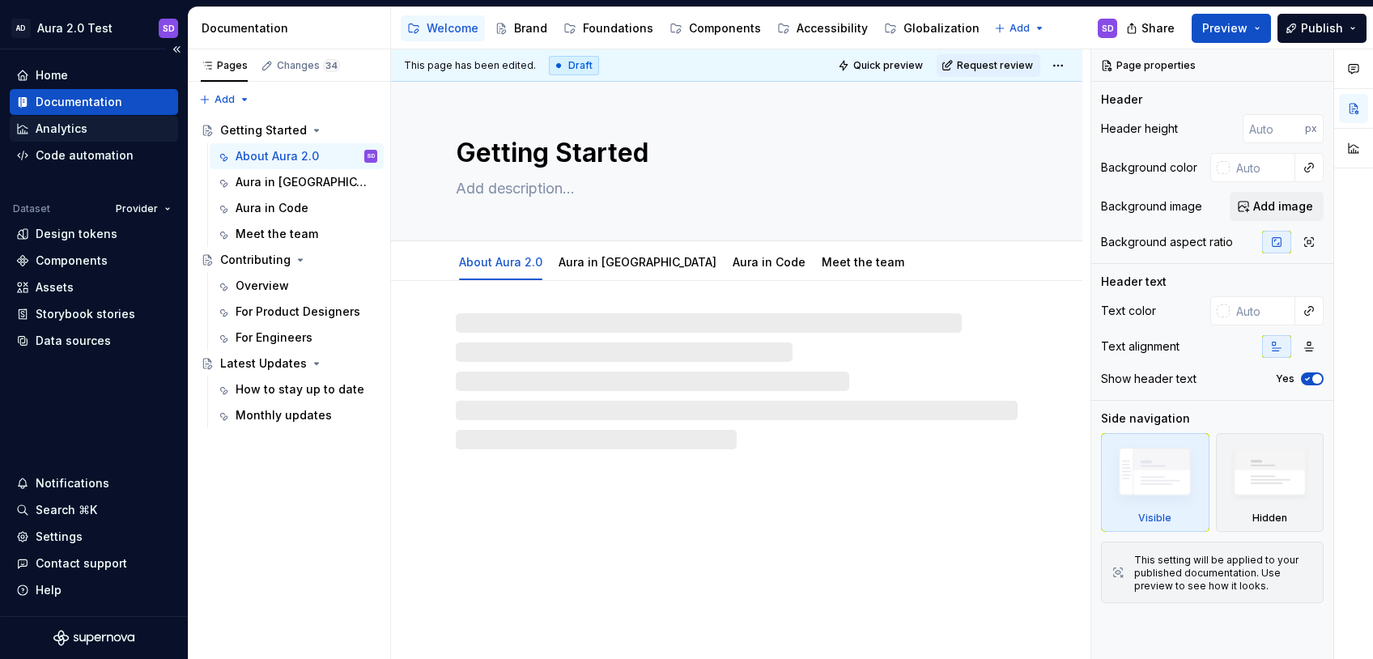
click at [72, 136] on div "Analytics" at bounding box center [62, 129] width 52 height 16
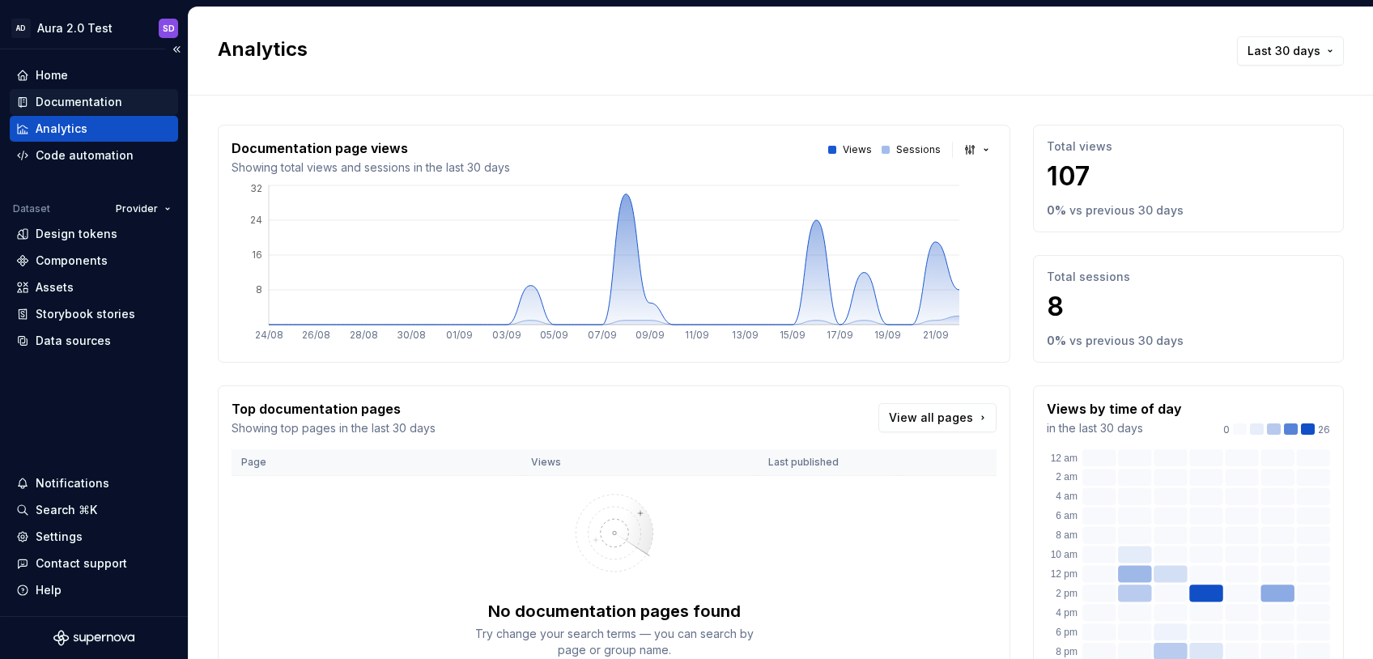
click at [96, 99] on div "Documentation" at bounding box center [79, 102] width 87 height 16
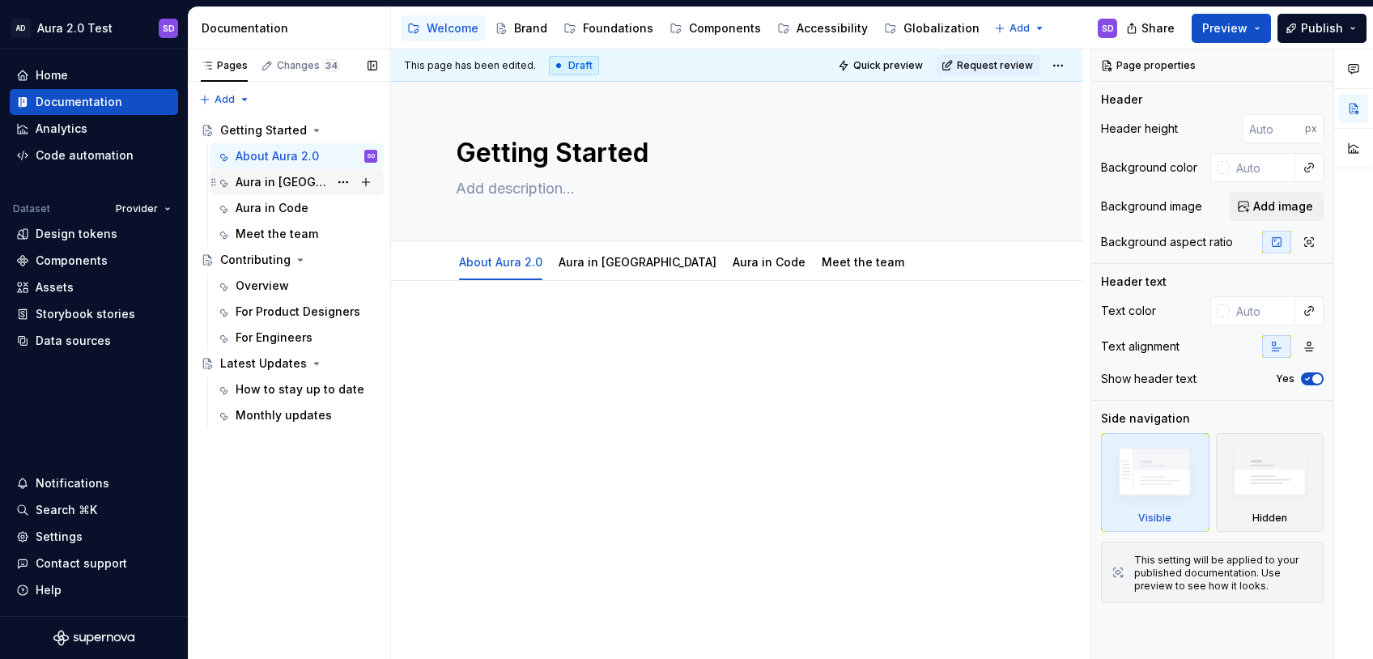
click at [244, 180] on div "Aura in Figma" at bounding box center [282, 182] width 93 height 16
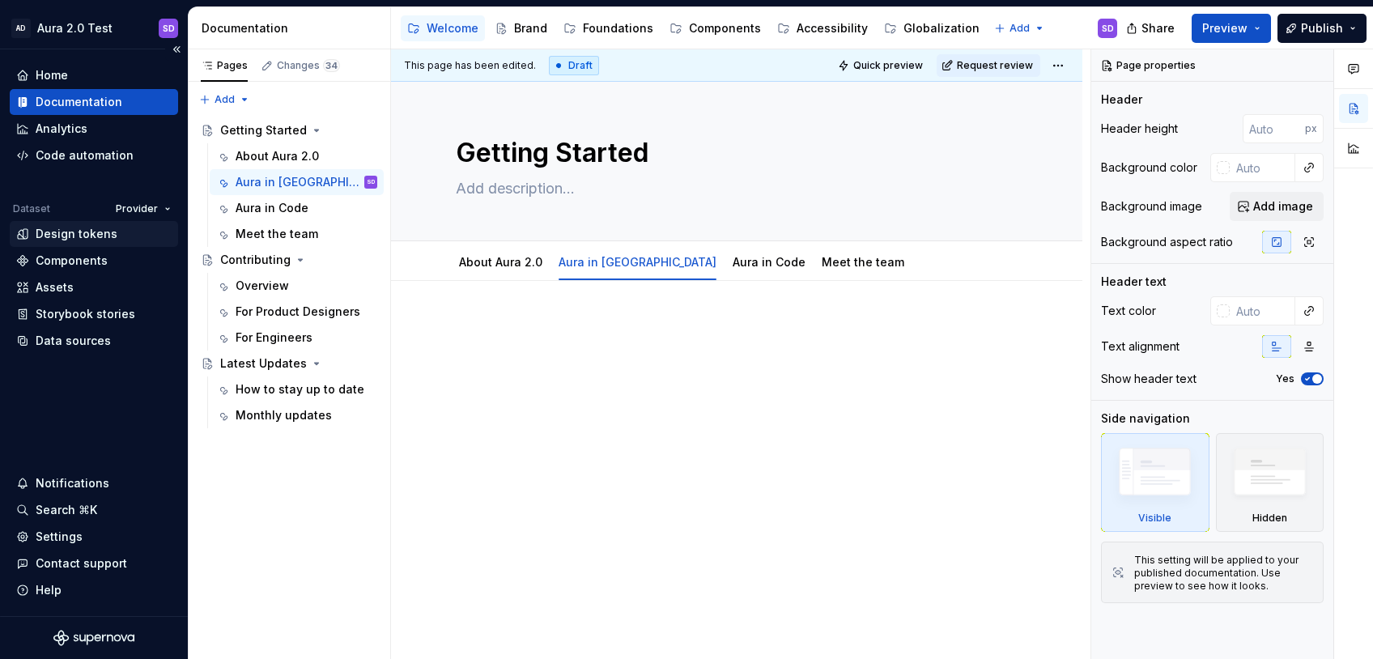
click at [112, 241] on div "Design tokens" at bounding box center [93, 234] width 155 height 16
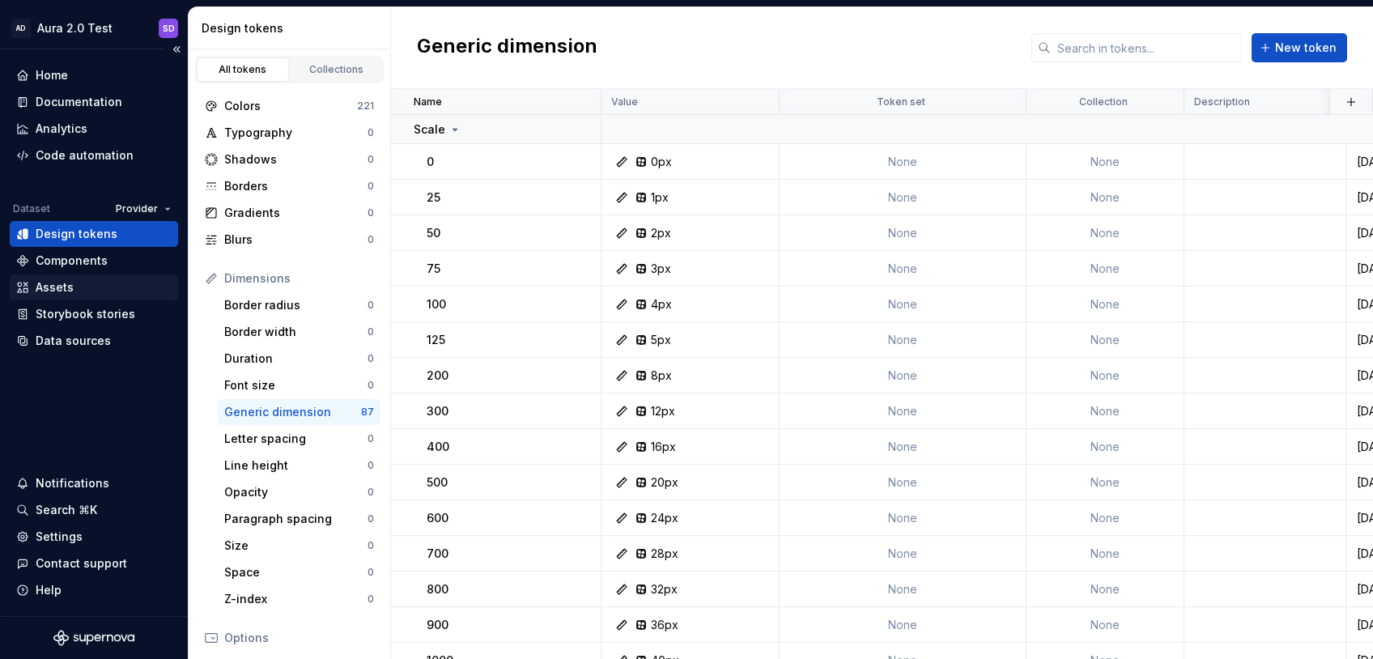
click at [100, 276] on div "Assets" at bounding box center [94, 287] width 168 height 26
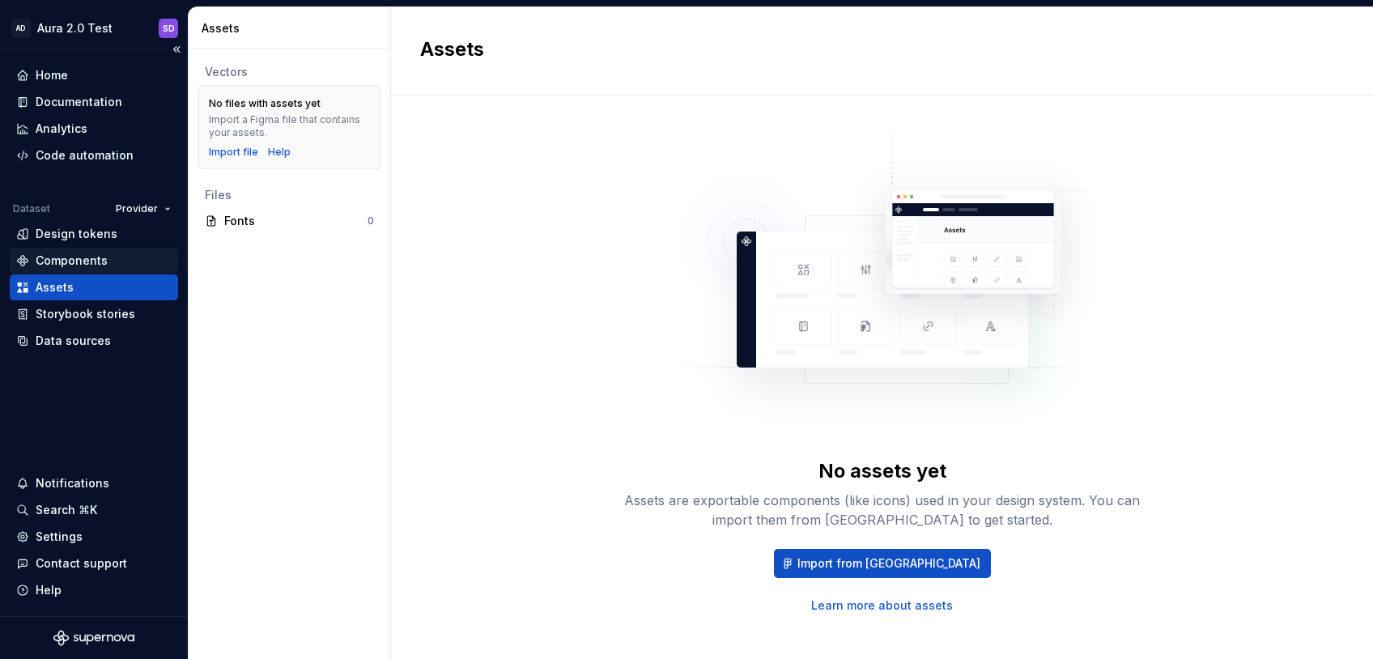
click at [90, 253] on div "Components" at bounding box center [72, 261] width 72 height 16
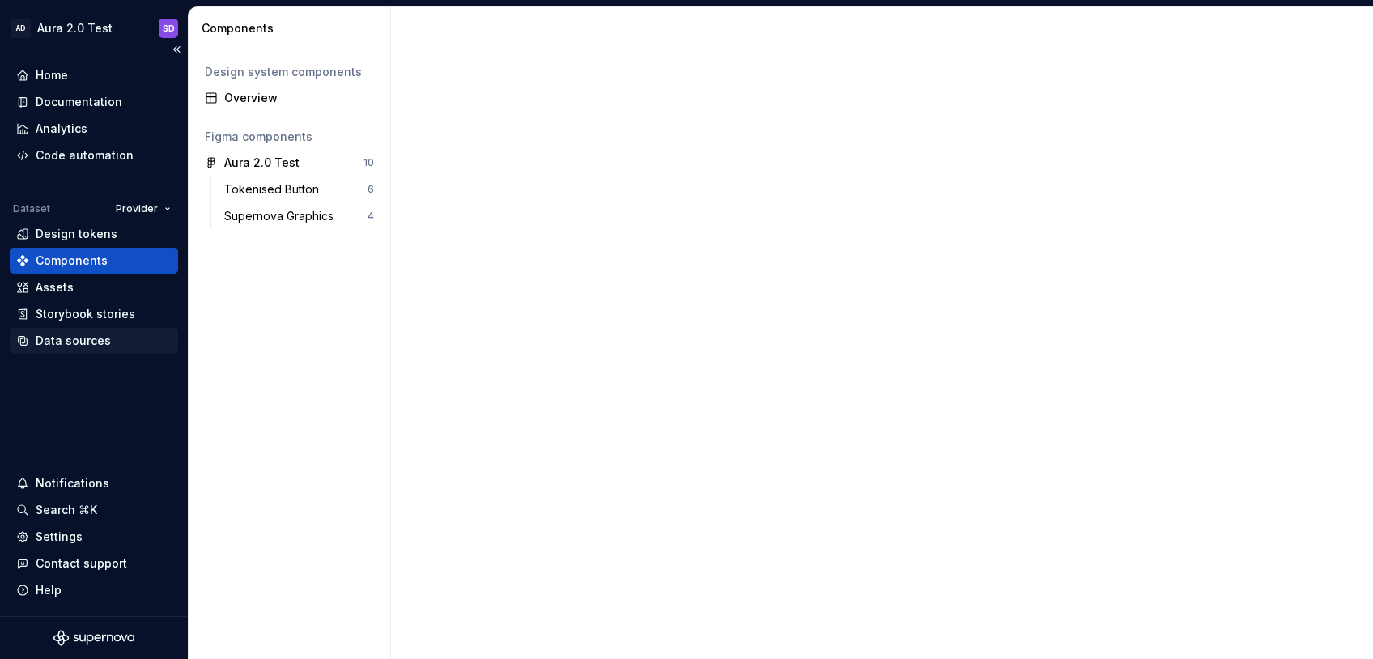
click at [73, 334] on div "Data sources" at bounding box center [73, 341] width 75 height 16
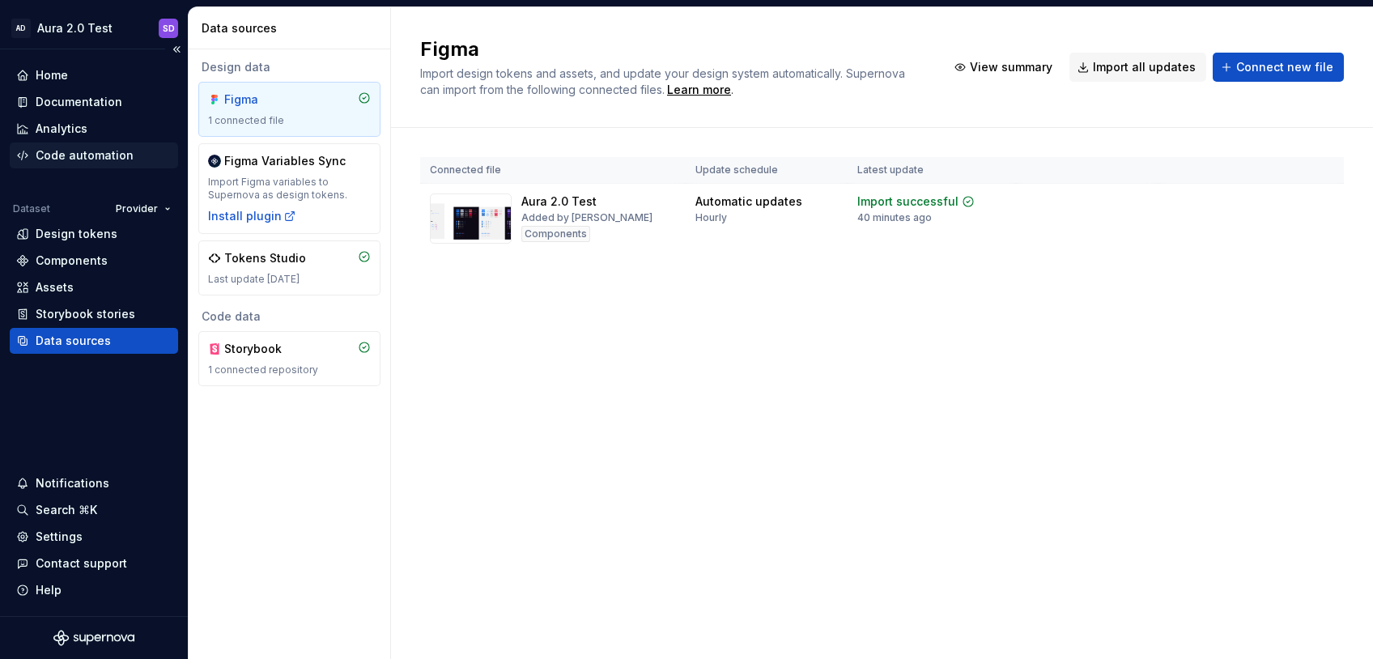
click at [90, 152] on div "Code automation" at bounding box center [85, 155] width 98 height 16
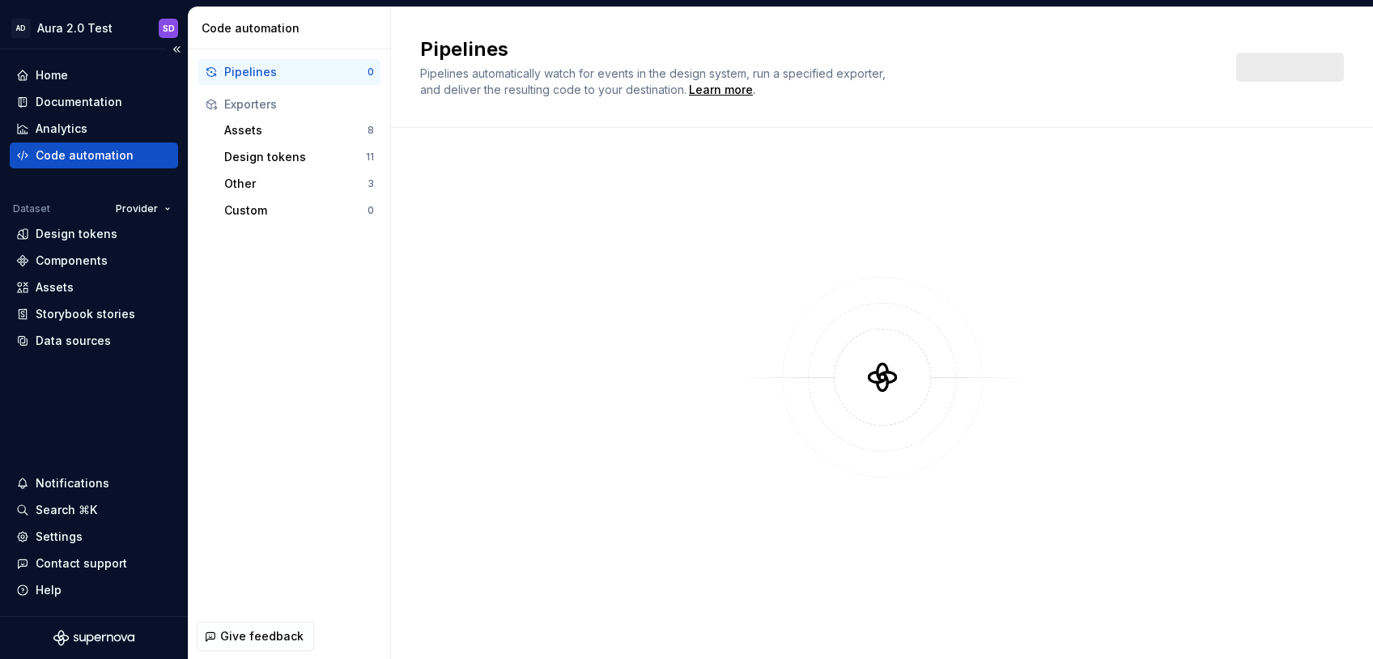
click at [66, 356] on div "Home Documentation Analytics Code automation Dataset Provider Design tokens Com…" at bounding box center [94, 332] width 188 height 567
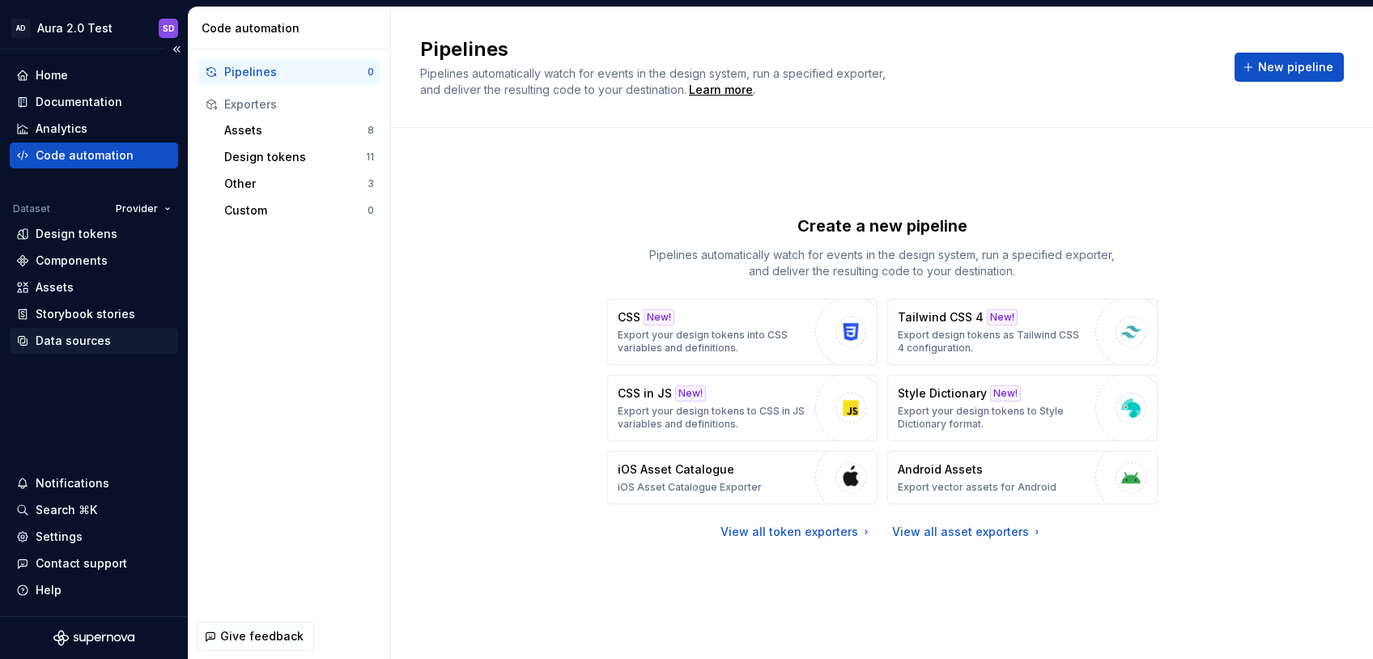
click at [62, 346] on div "Data sources" at bounding box center [73, 341] width 75 height 16
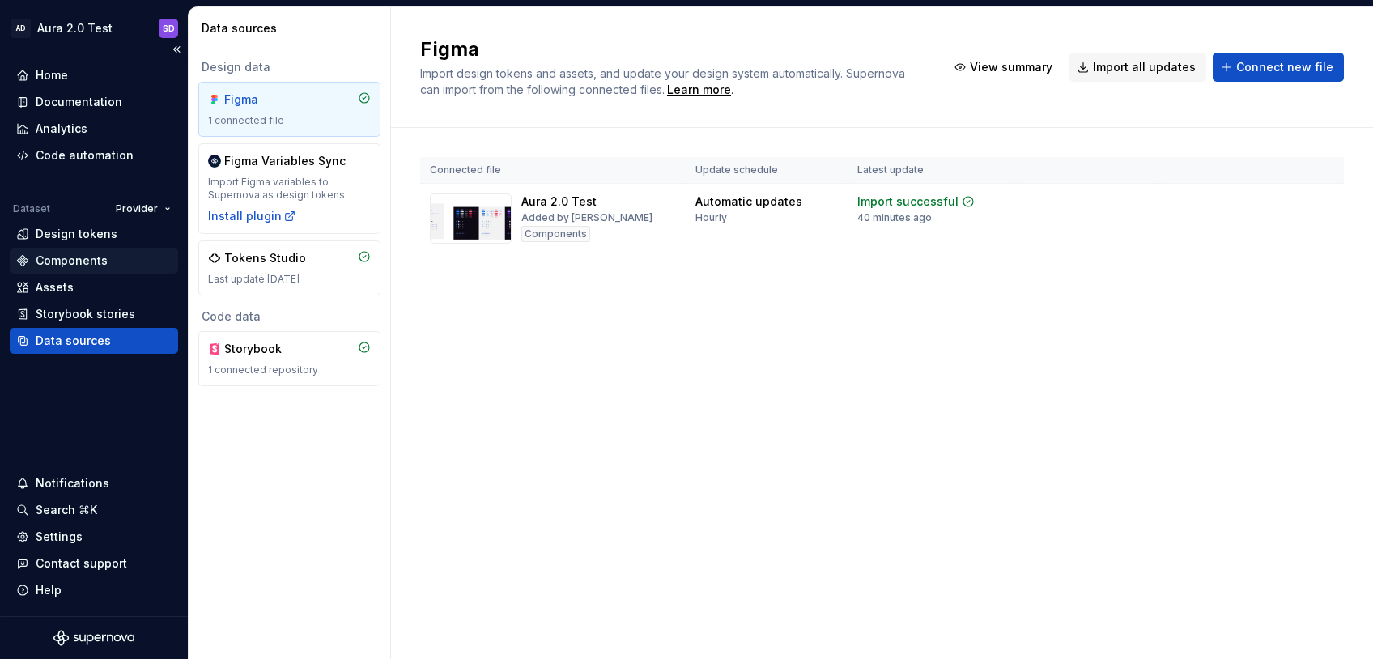
click at [63, 272] on div "Components" at bounding box center [94, 261] width 168 height 26
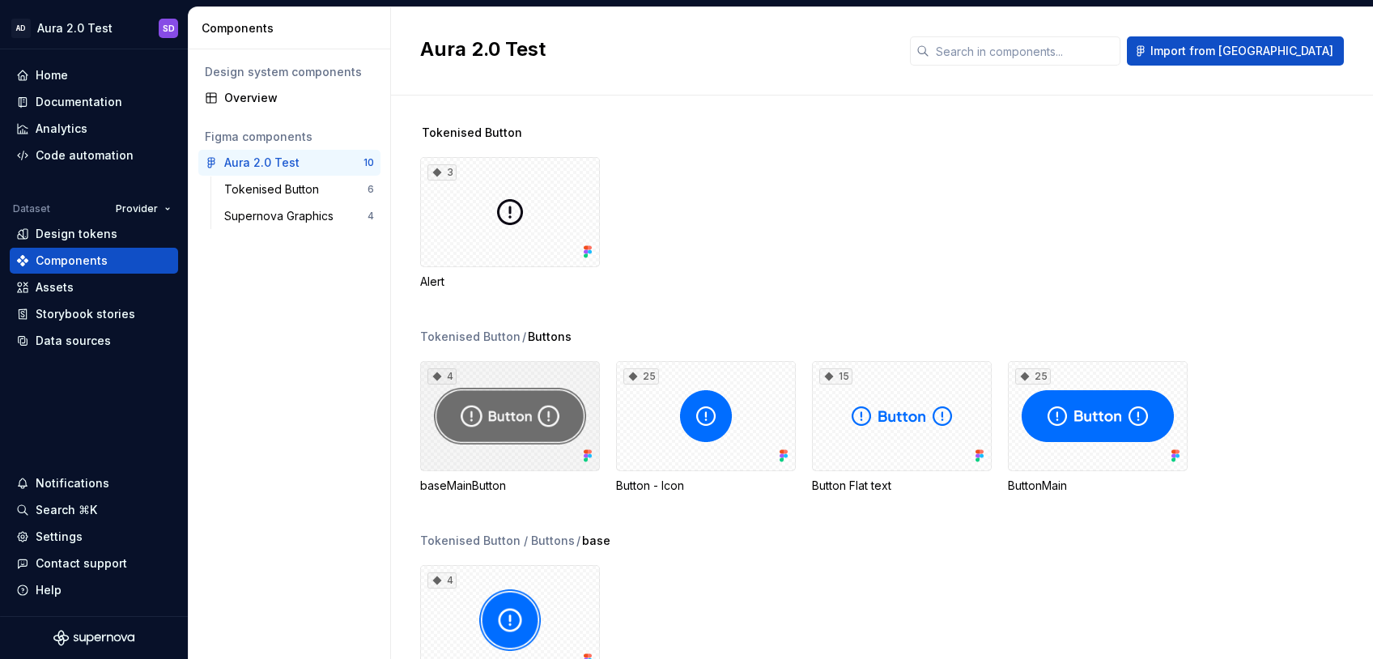
click at [555, 376] on div "4" at bounding box center [510, 416] width 180 height 110
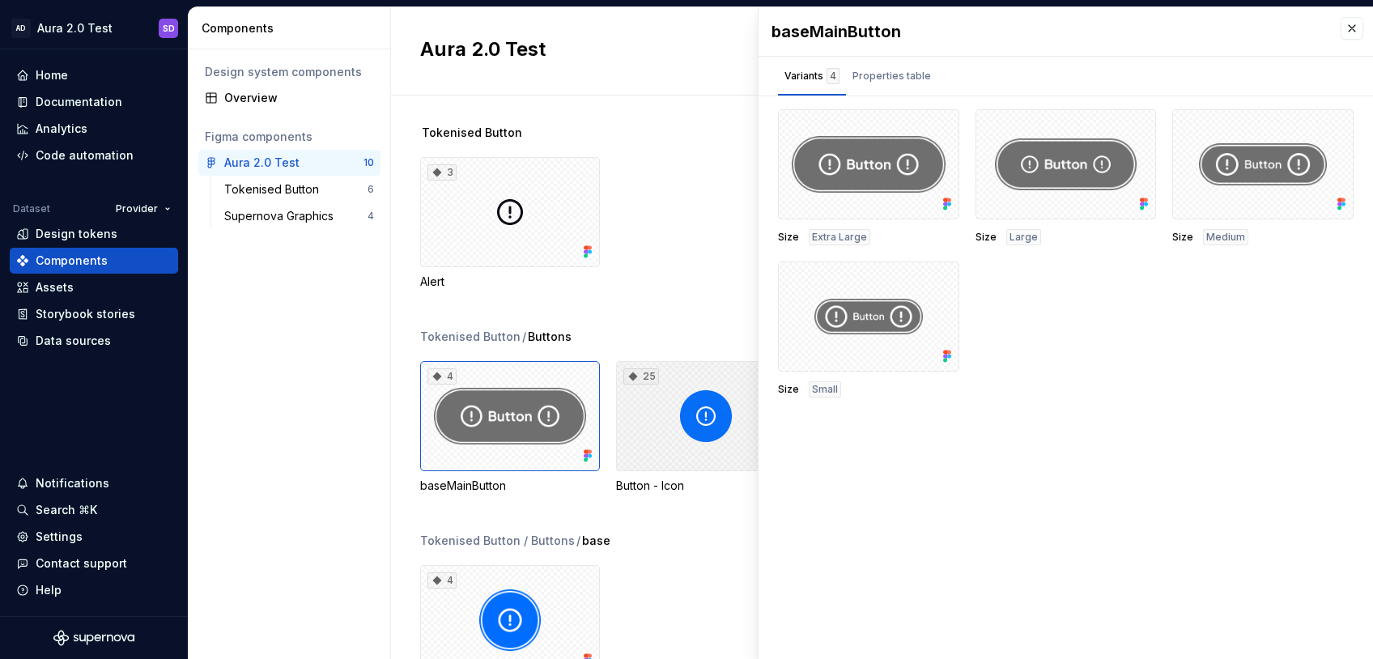
click at [678, 380] on div "25" at bounding box center [706, 416] width 180 height 110
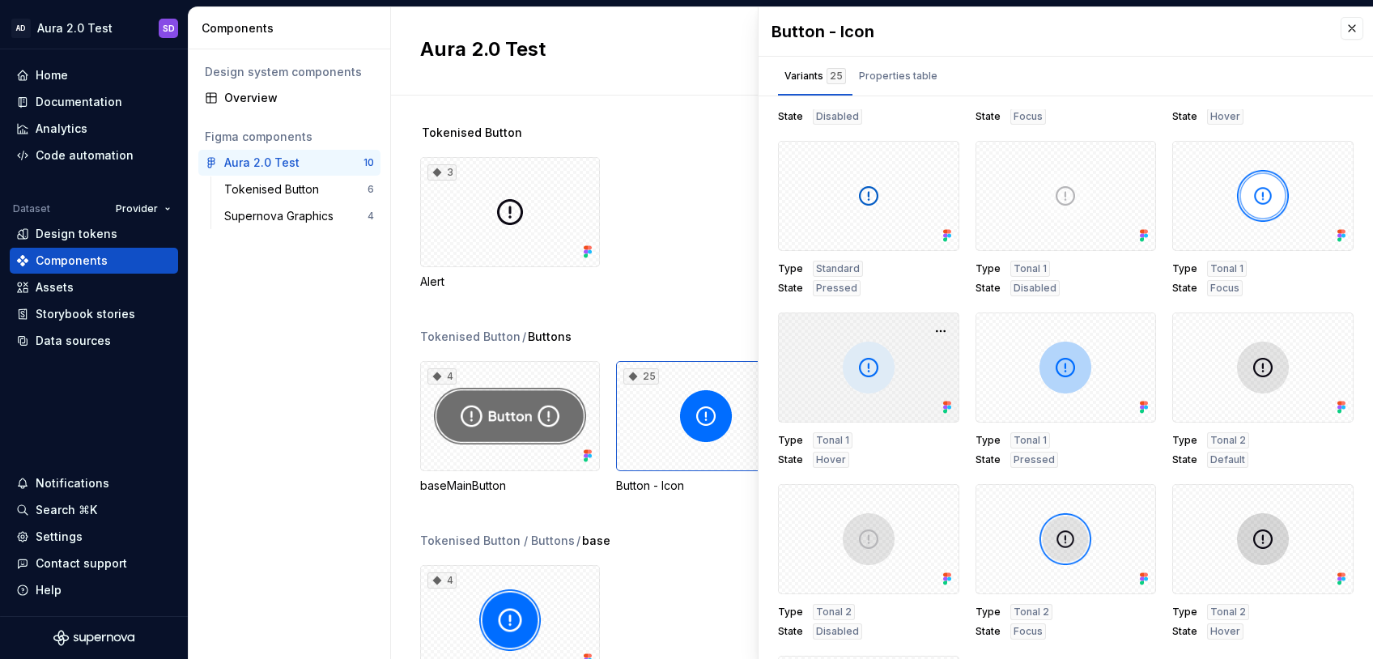
scroll to position [984, 0]
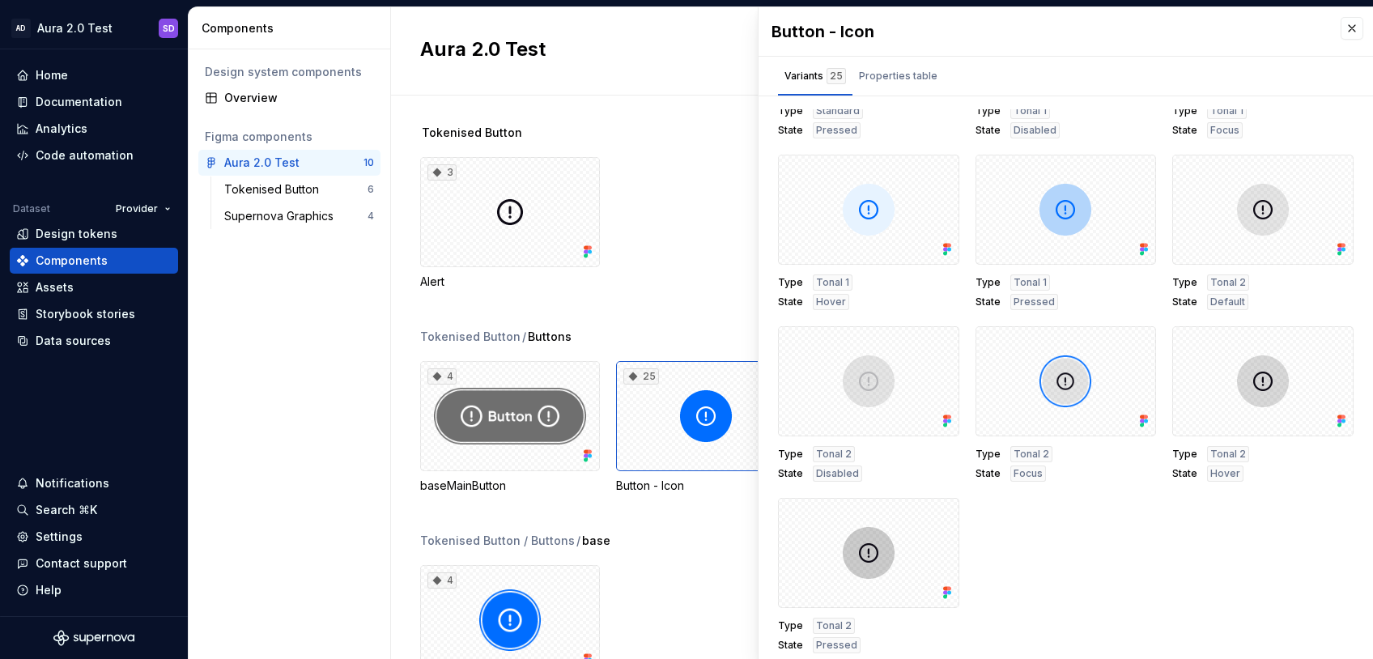
click at [649, 310] on div "Tokenised Button 3 Alert" at bounding box center [896, 227] width 953 height 204
click at [1309, 30] on button "button" at bounding box center [1351, 28] width 23 height 23
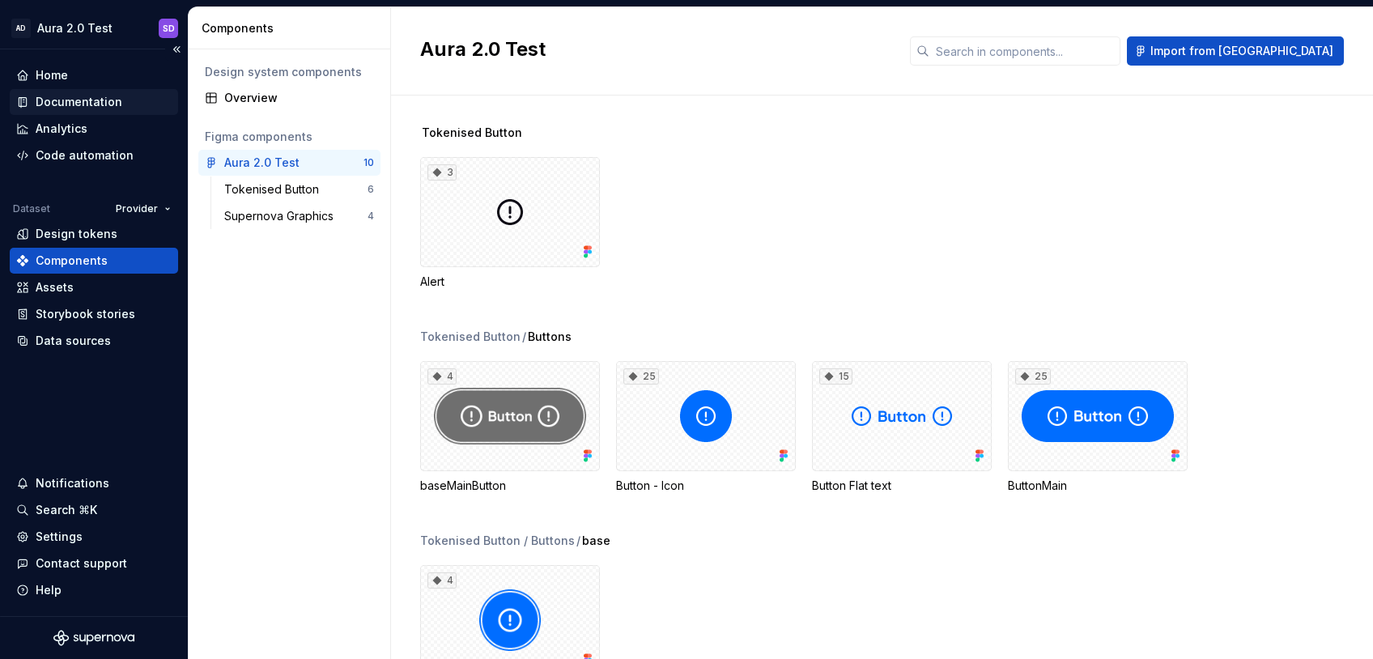
click at [83, 106] on div "Documentation" at bounding box center [79, 102] width 87 height 16
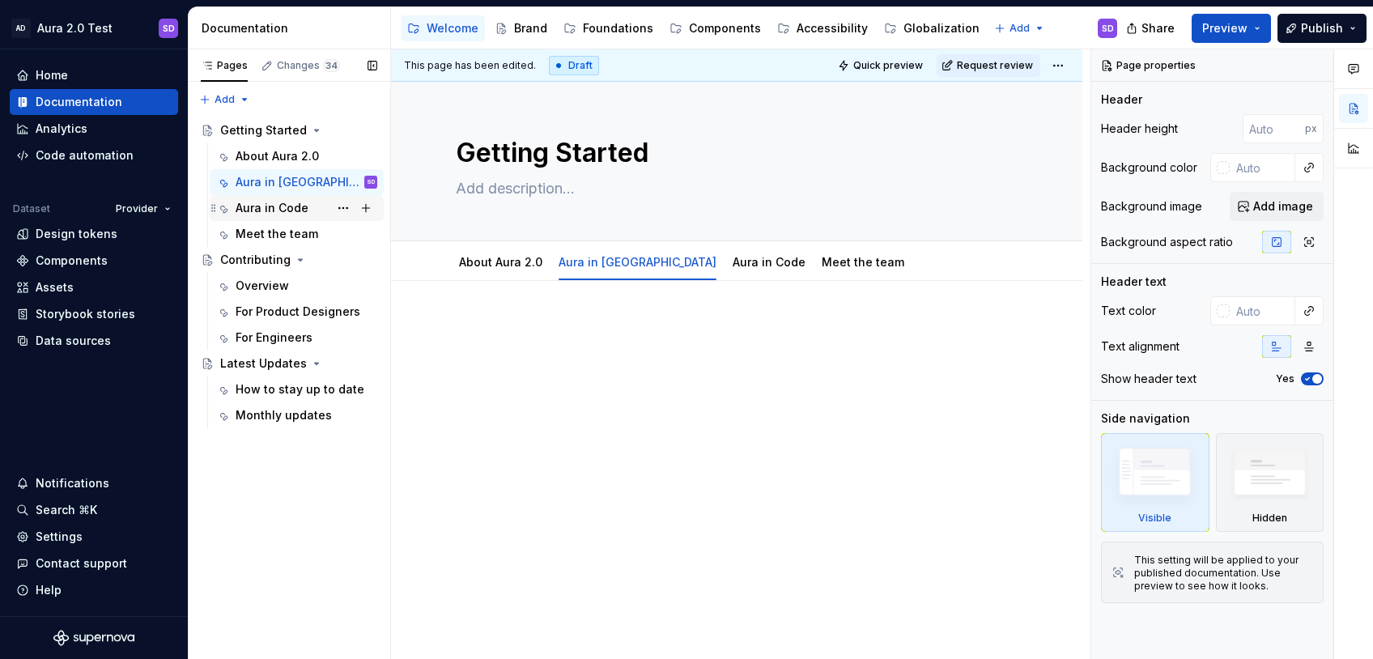
click at [257, 205] on div "Aura in Code" at bounding box center [272, 208] width 73 height 16
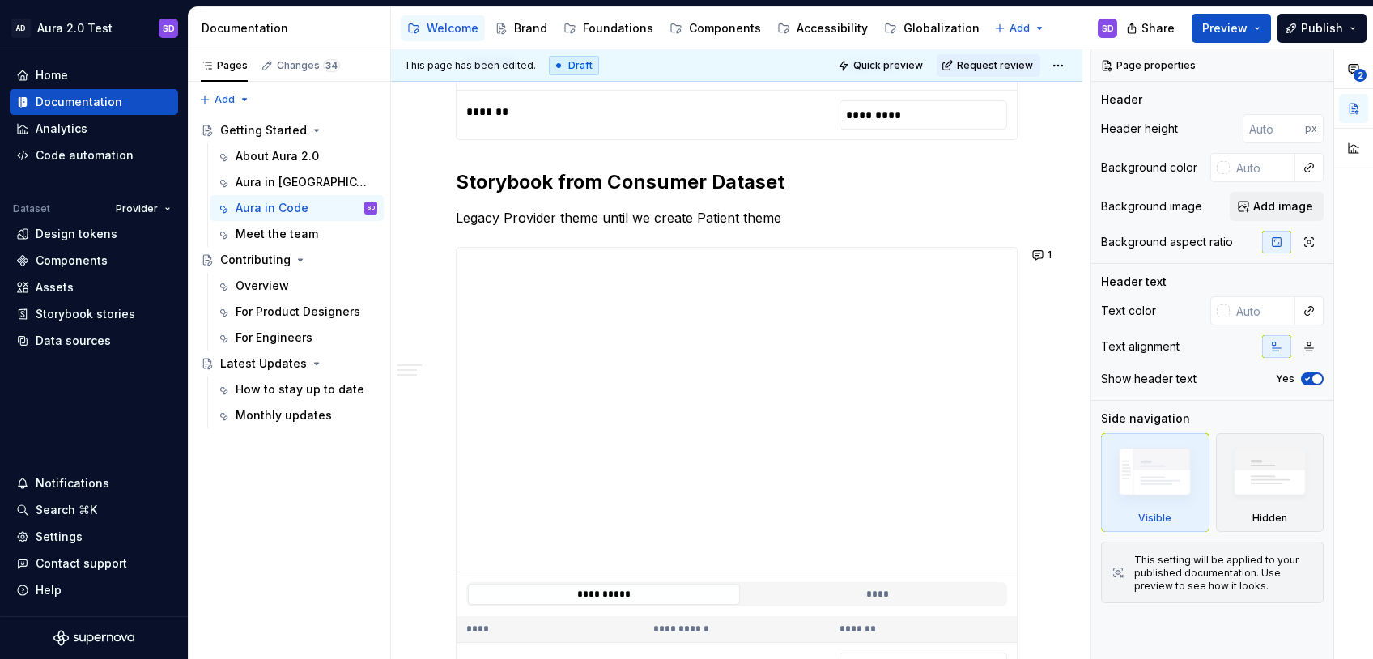
scroll to position [1093, 0]
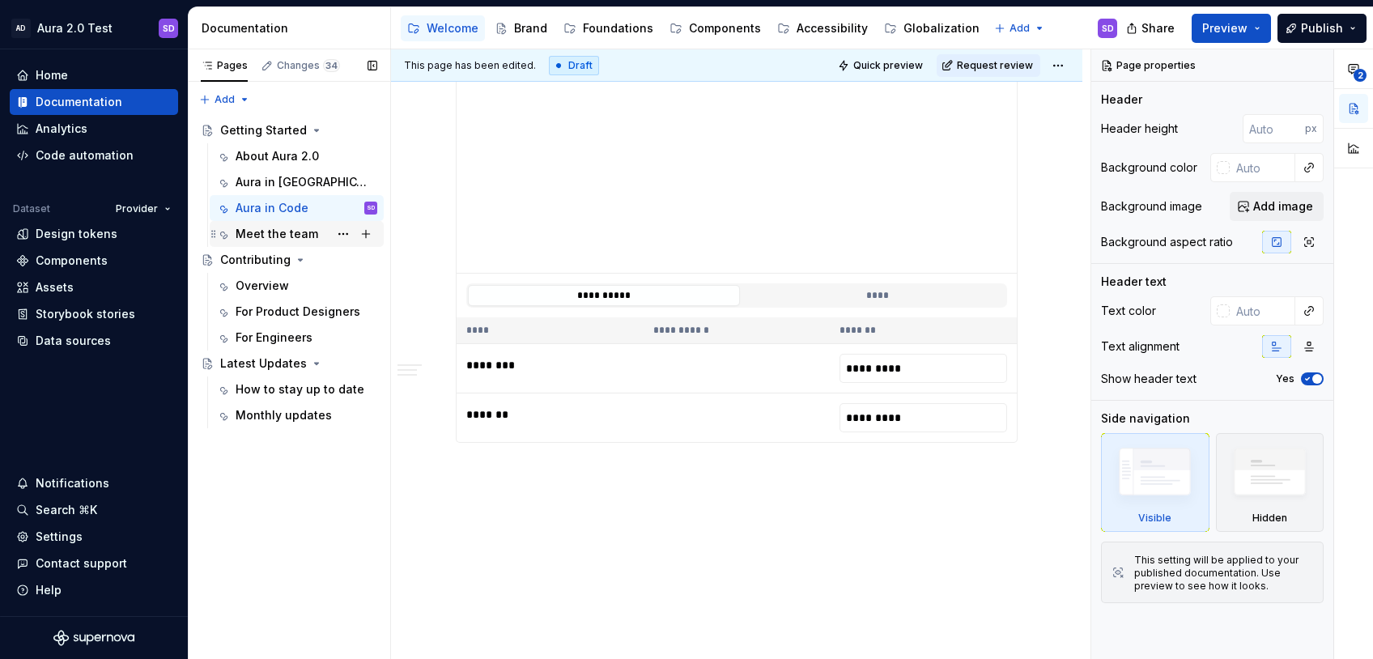
click at [293, 232] on div "Meet the team" at bounding box center [277, 234] width 83 height 16
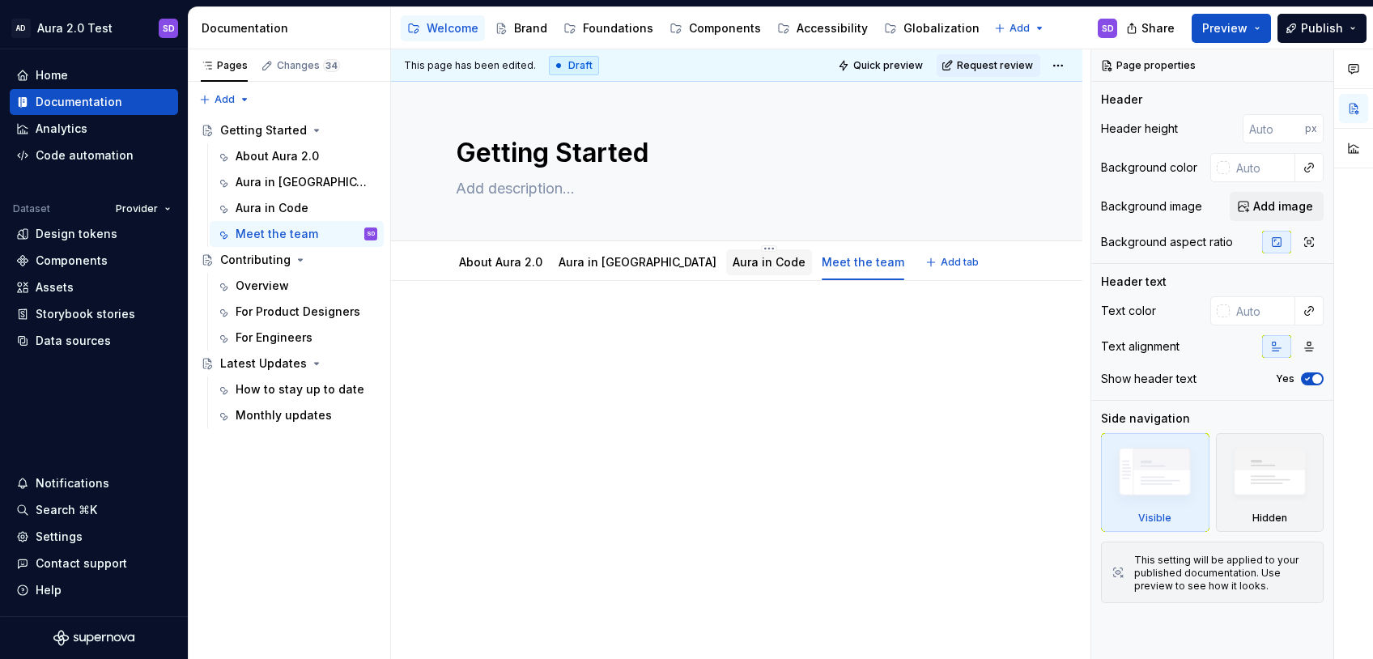
click at [726, 273] on div "Aura in Code" at bounding box center [769, 262] width 86 height 26
click at [732, 261] on link "Aura in Code" at bounding box center [768, 262] width 73 height 14
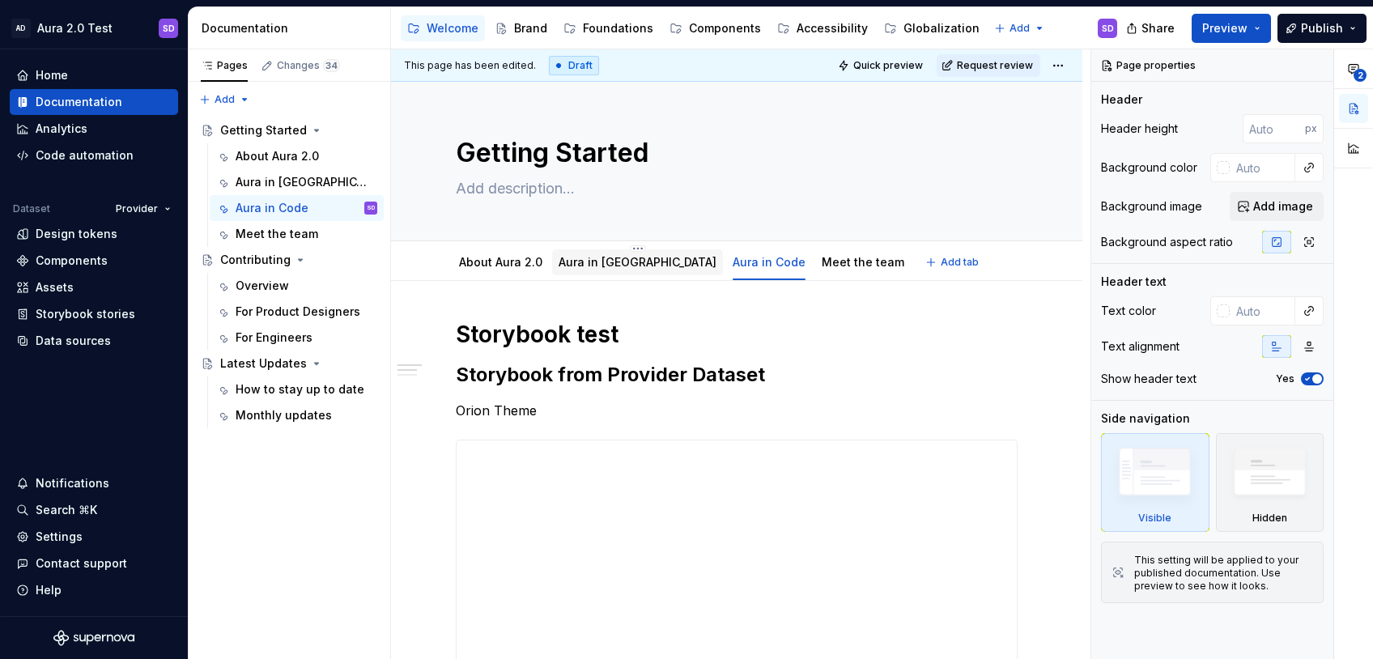
click at [600, 271] on div "Aura in Figma" at bounding box center [637, 262] width 158 height 19
click at [592, 269] on div "Aura in Figma" at bounding box center [637, 262] width 158 height 16
click at [596, 261] on link "Aura in Figma" at bounding box center [637, 262] width 158 height 14
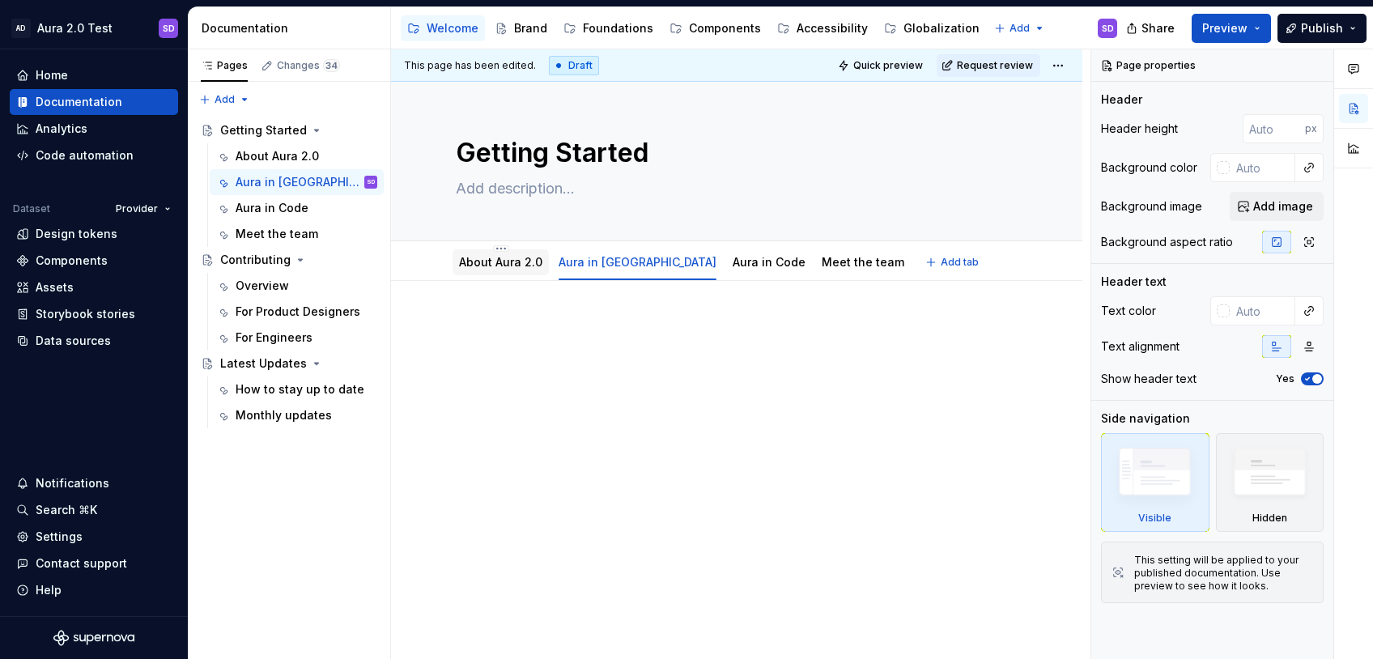
click at [477, 270] on div "About Aura 2.0" at bounding box center [500, 262] width 83 height 16
click at [502, 260] on link "About Aura 2.0" at bounding box center [500, 262] width 83 height 14
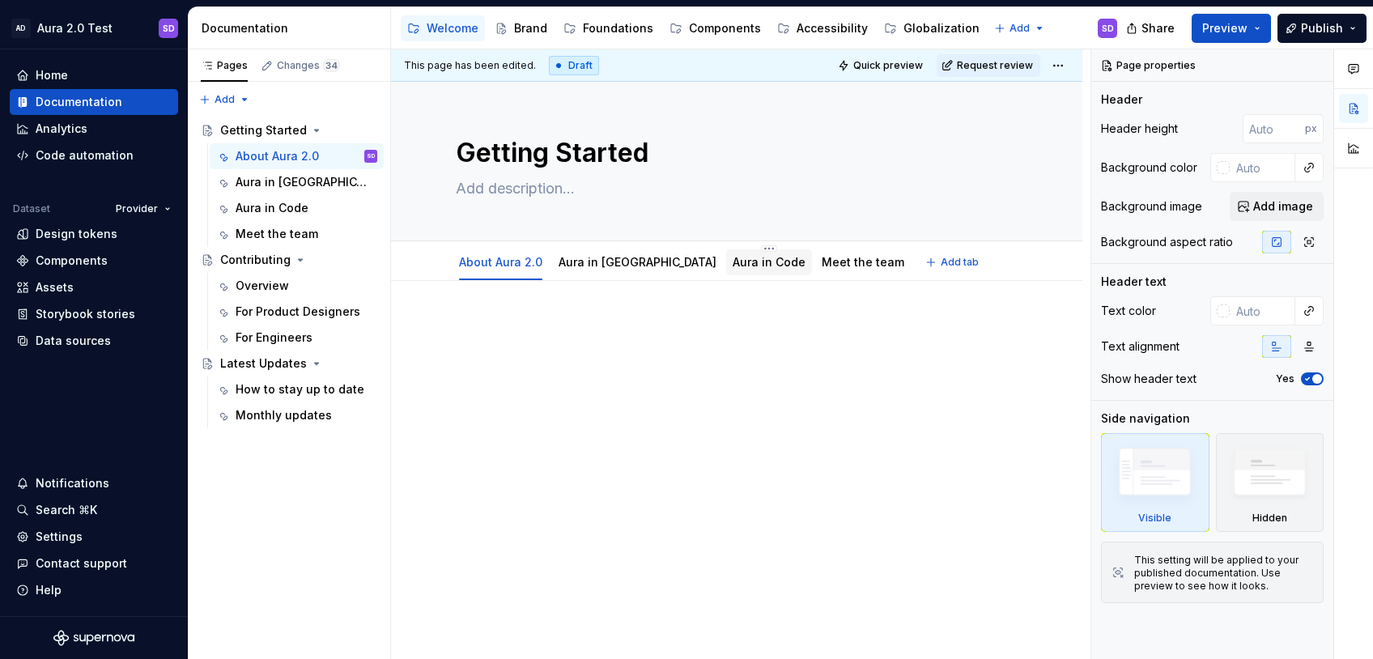
click at [732, 270] on div "Aura in Code" at bounding box center [768, 262] width 73 height 19
click at [732, 266] on link "Aura in Code" at bounding box center [768, 262] width 73 height 14
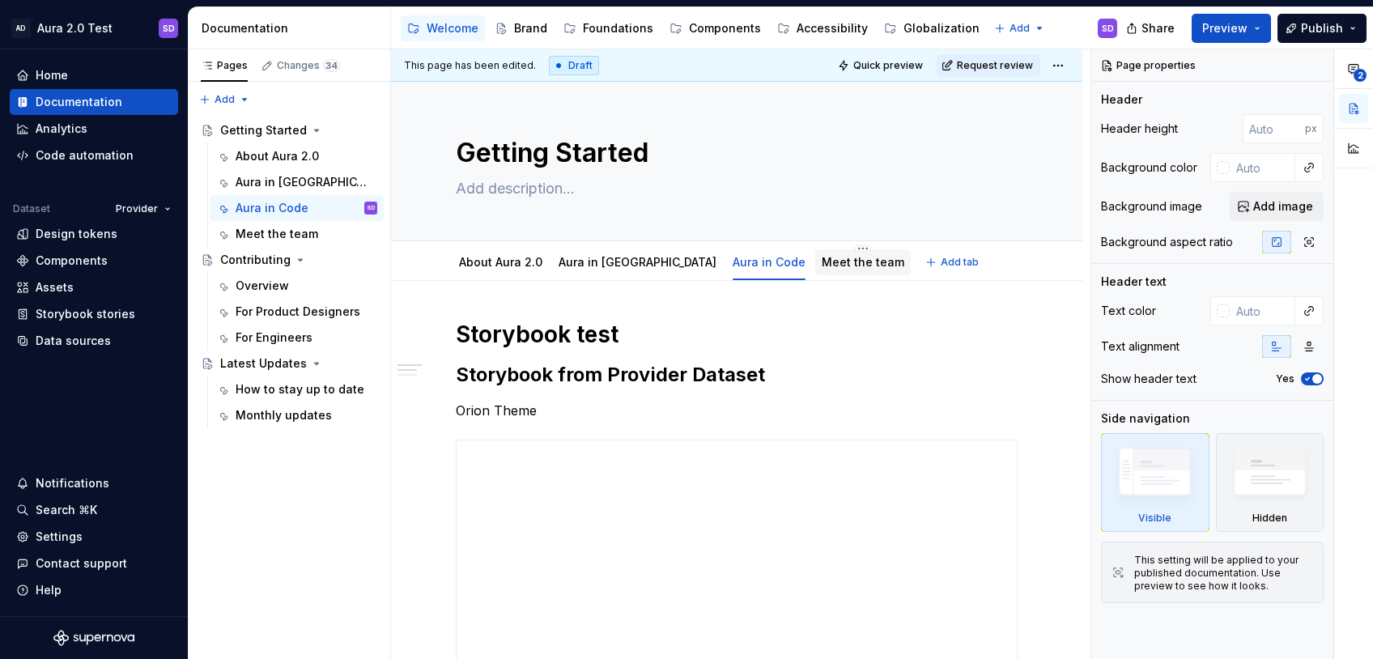
click at [821, 265] on link "Meet the team" at bounding box center [862, 262] width 83 height 14
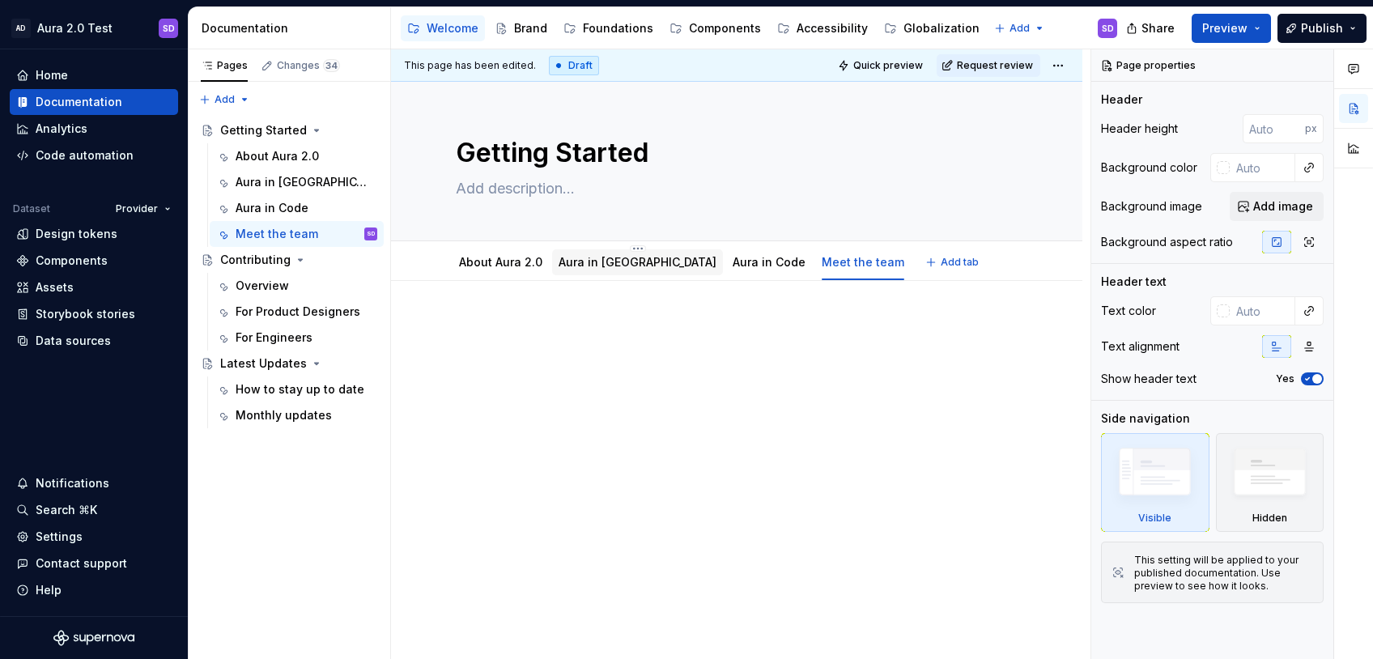
click at [562, 268] on link "Aura in Figma" at bounding box center [637, 262] width 158 height 14
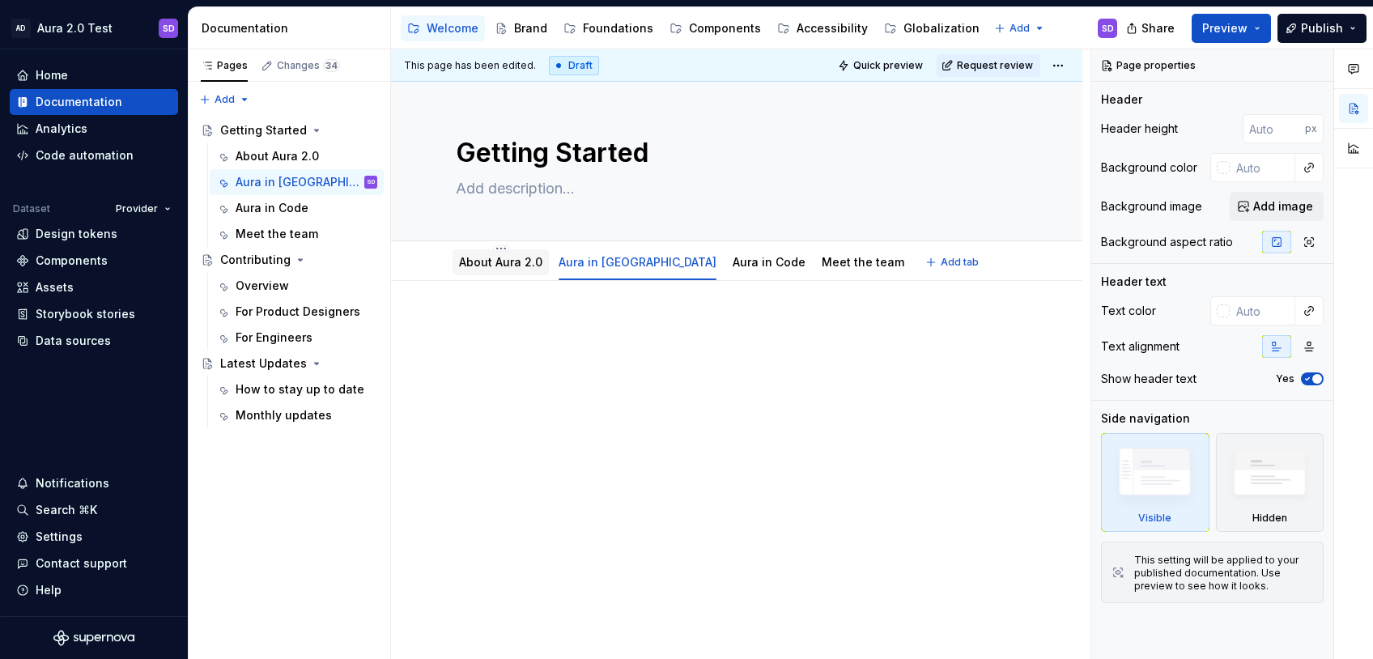
click at [497, 269] on link "About Aura 2.0" at bounding box center [500, 262] width 83 height 14
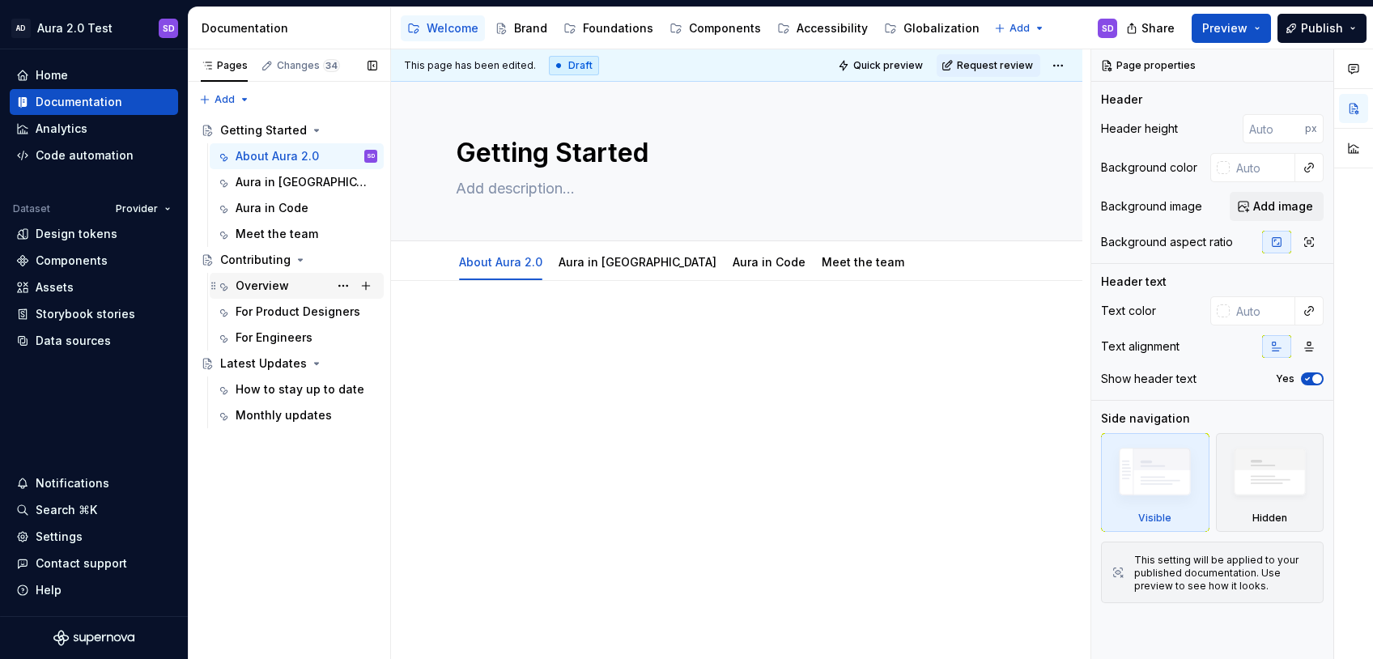
click at [274, 286] on div "Overview" at bounding box center [262, 286] width 53 height 16
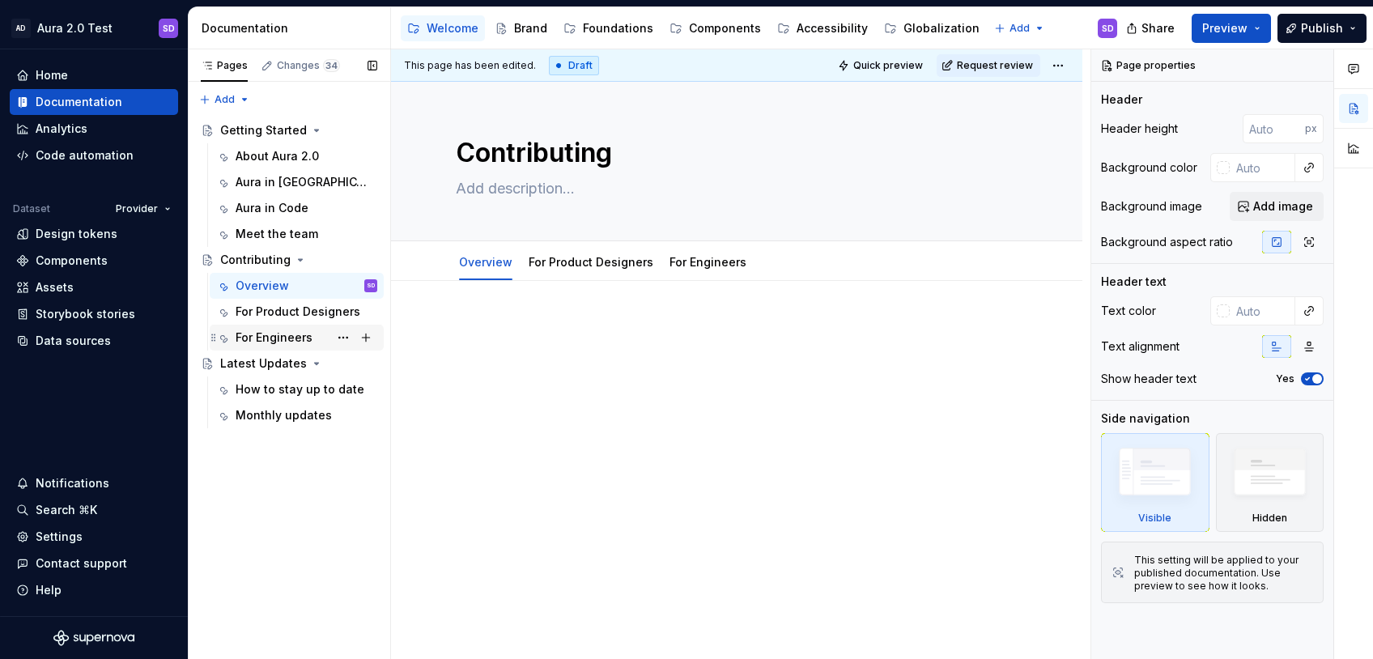
click at [296, 335] on div "For Engineers" at bounding box center [274, 337] width 77 height 16
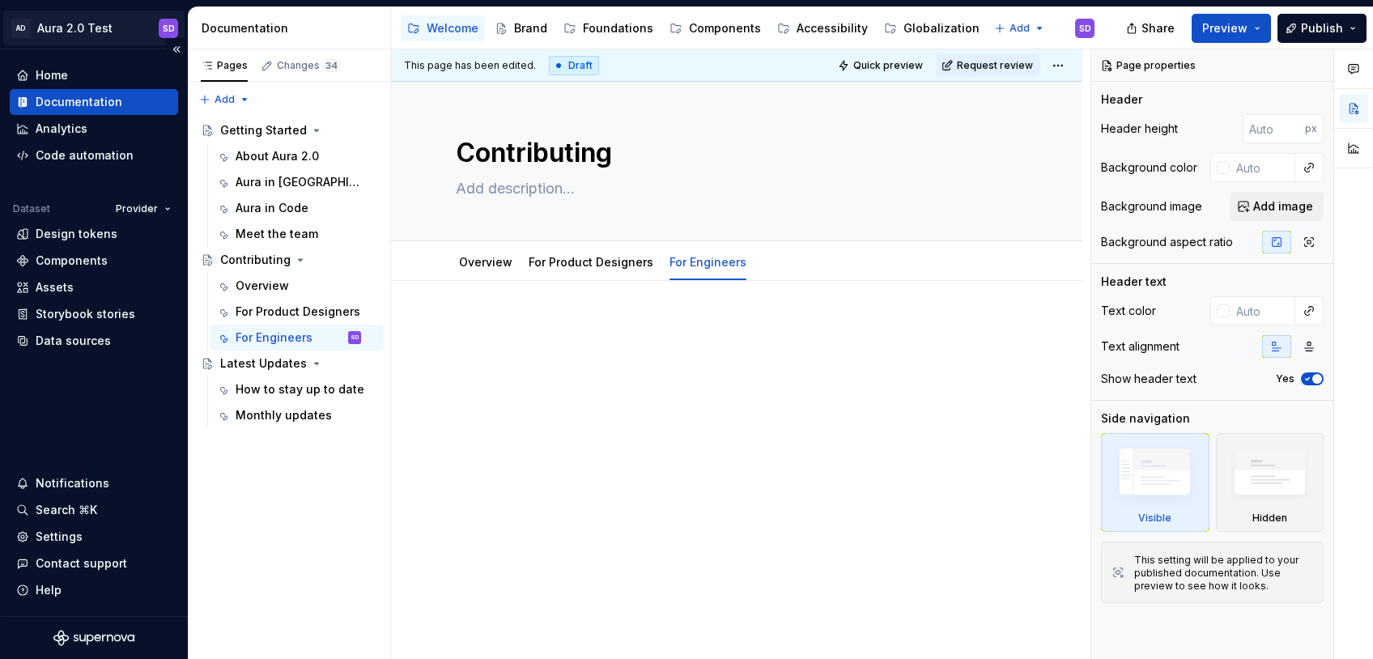
type textarea "*"
